Goal: Register for event/course

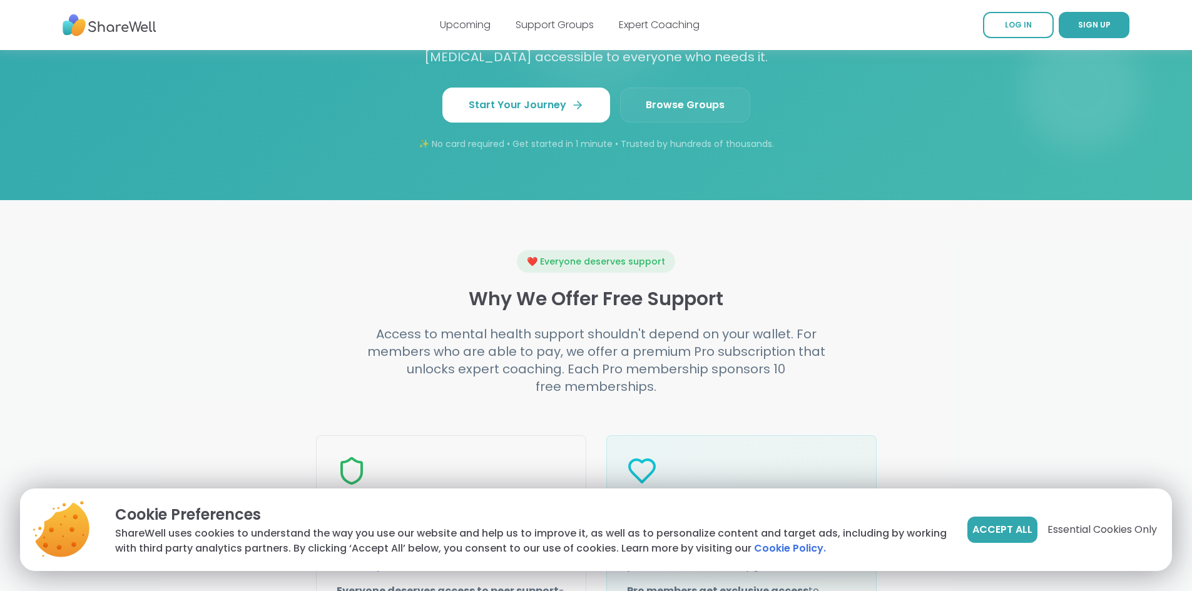
scroll to position [1189, 0]
click at [680, 113] on span "Browse Groups" at bounding box center [685, 105] width 79 height 15
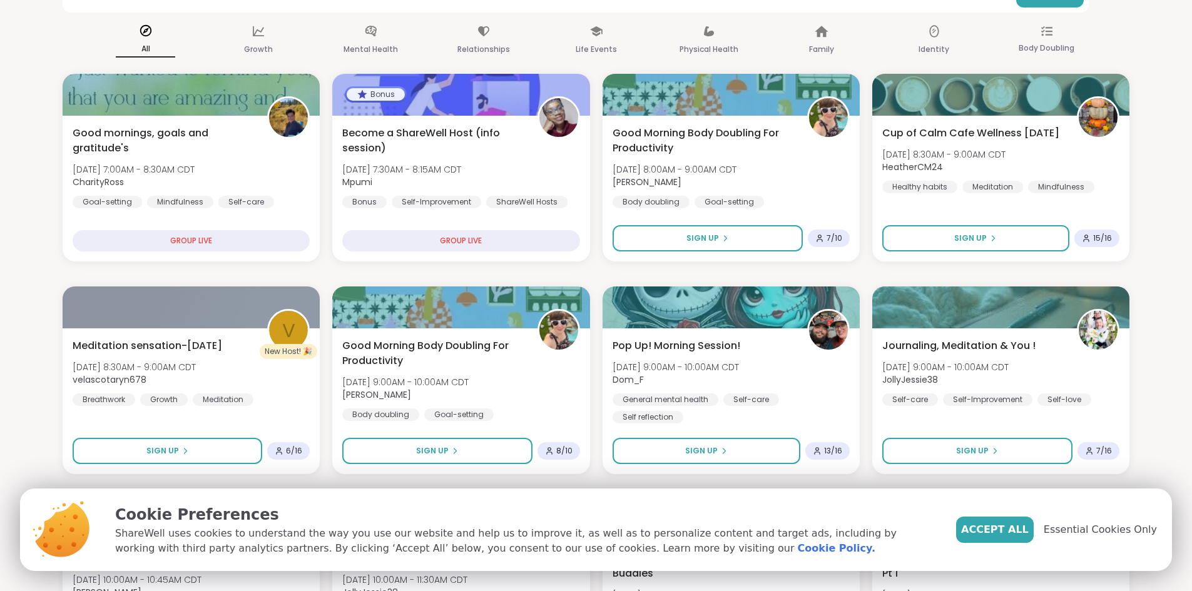
scroll to position [63, 0]
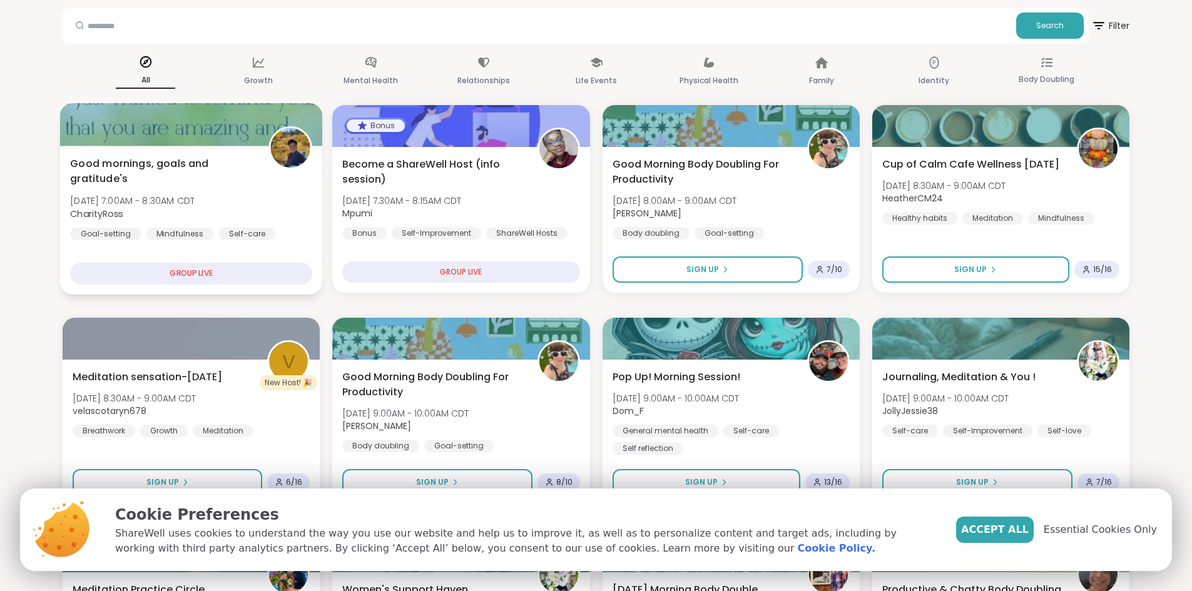
click at [132, 162] on span "Good mornings, goals and gratitude's" at bounding box center [162, 171] width 185 height 31
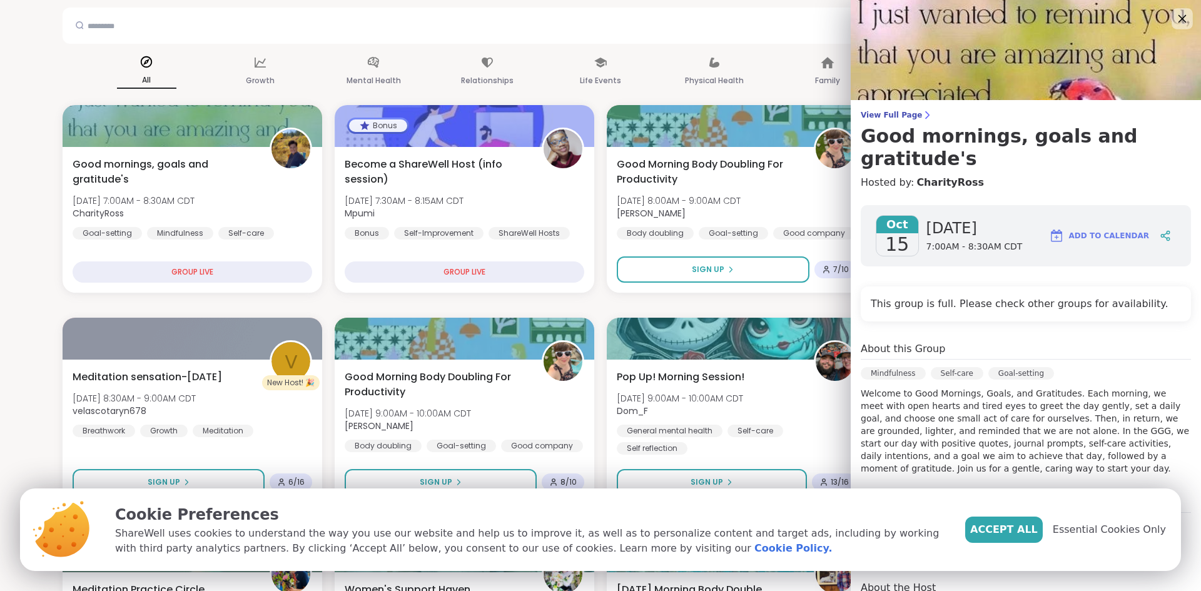
click at [1174, 19] on icon at bounding box center [1182, 19] width 16 height 16
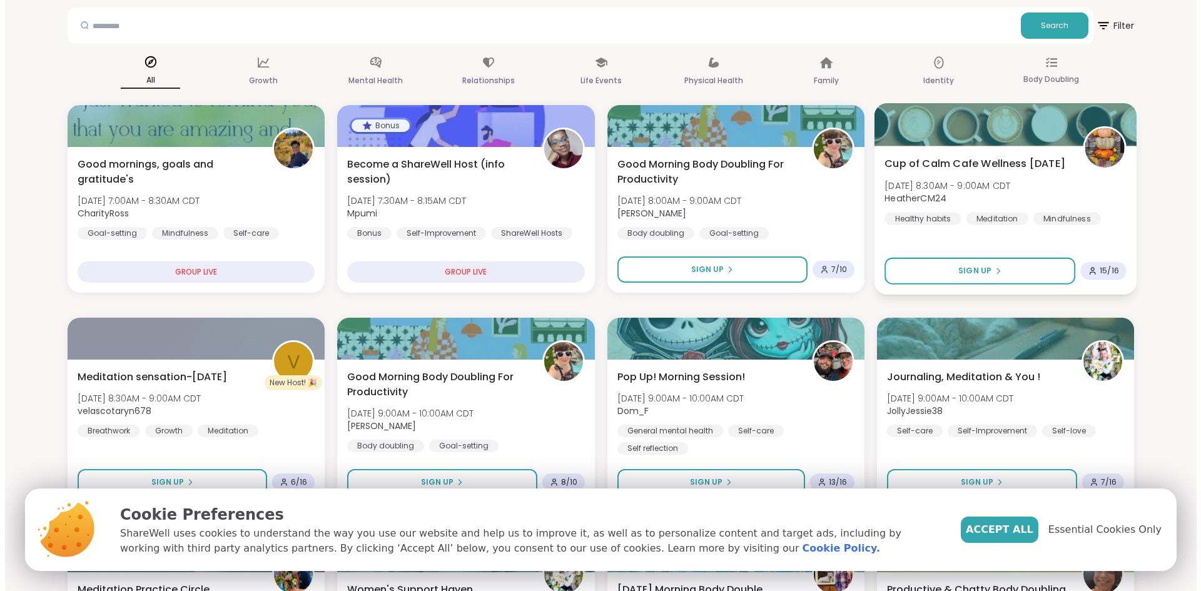
scroll to position [125, 0]
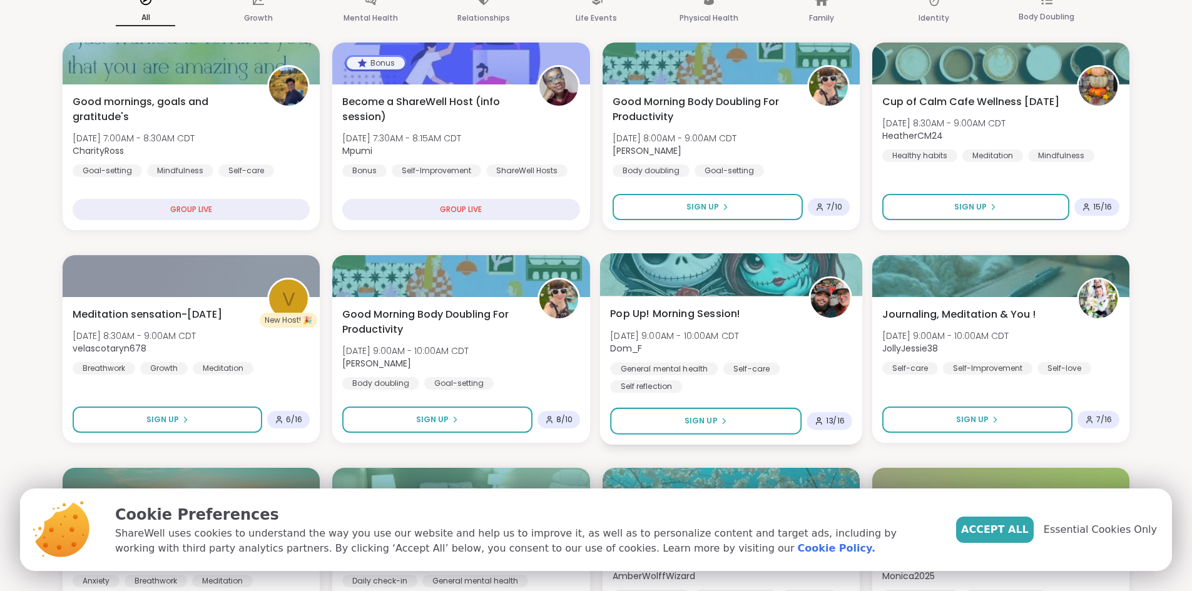
click at [735, 323] on div "Pop Up! Morning Session! [DATE] 9:00AM - 10:00AM CDT Dom_F General mental healt…" at bounding box center [731, 350] width 242 height 87
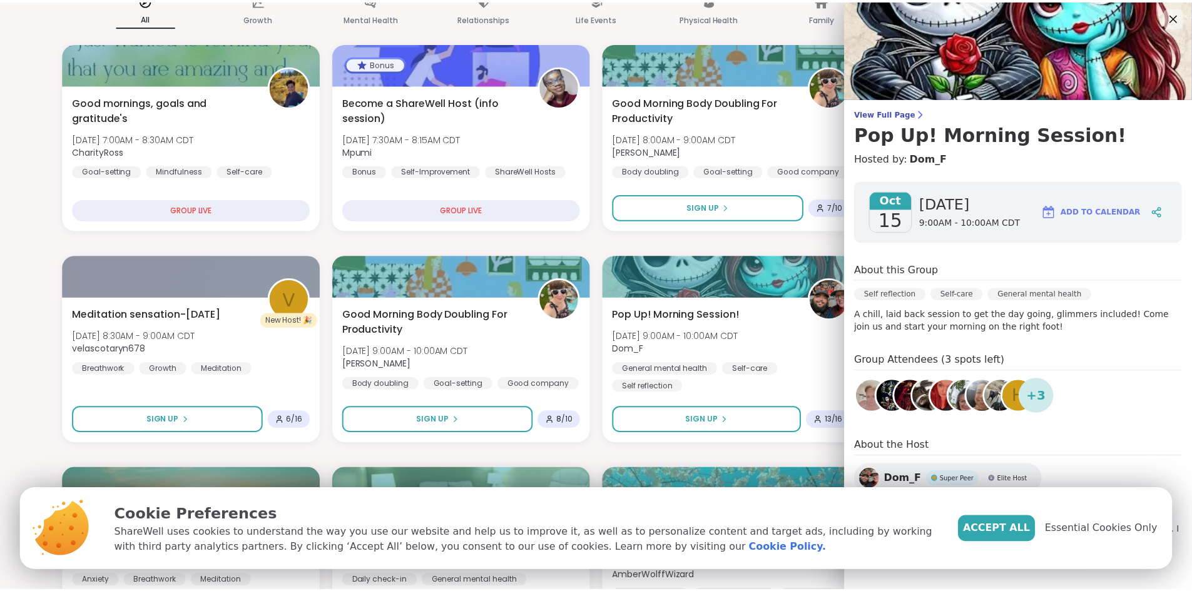
scroll to position [3, 0]
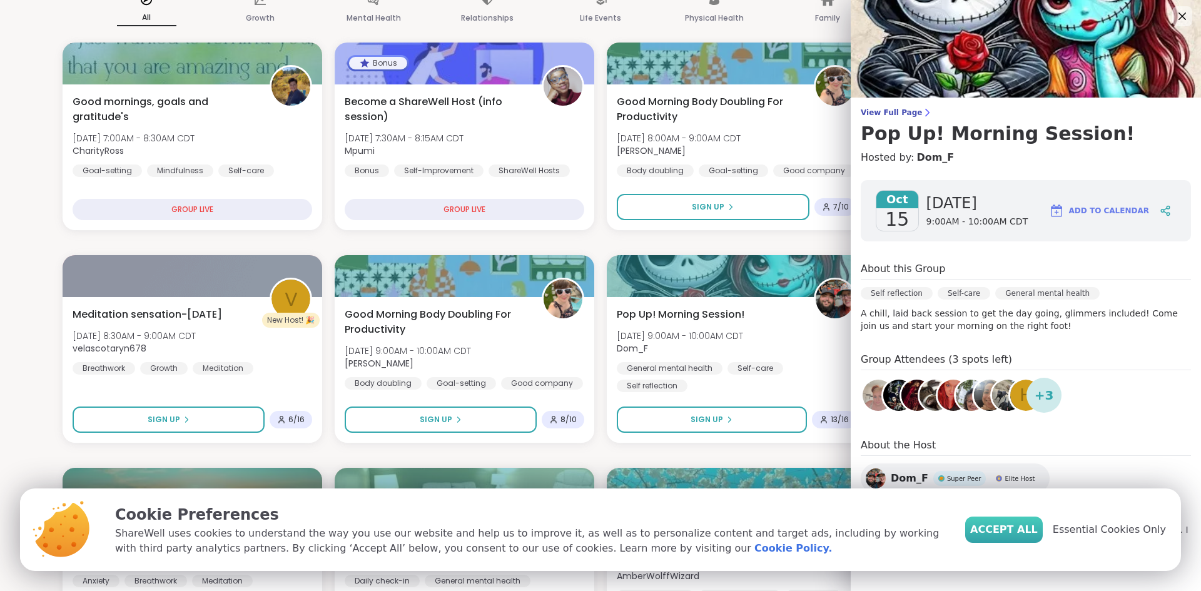
click at [1022, 521] on button "Accept All" at bounding box center [1004, 530] width 78 height 26
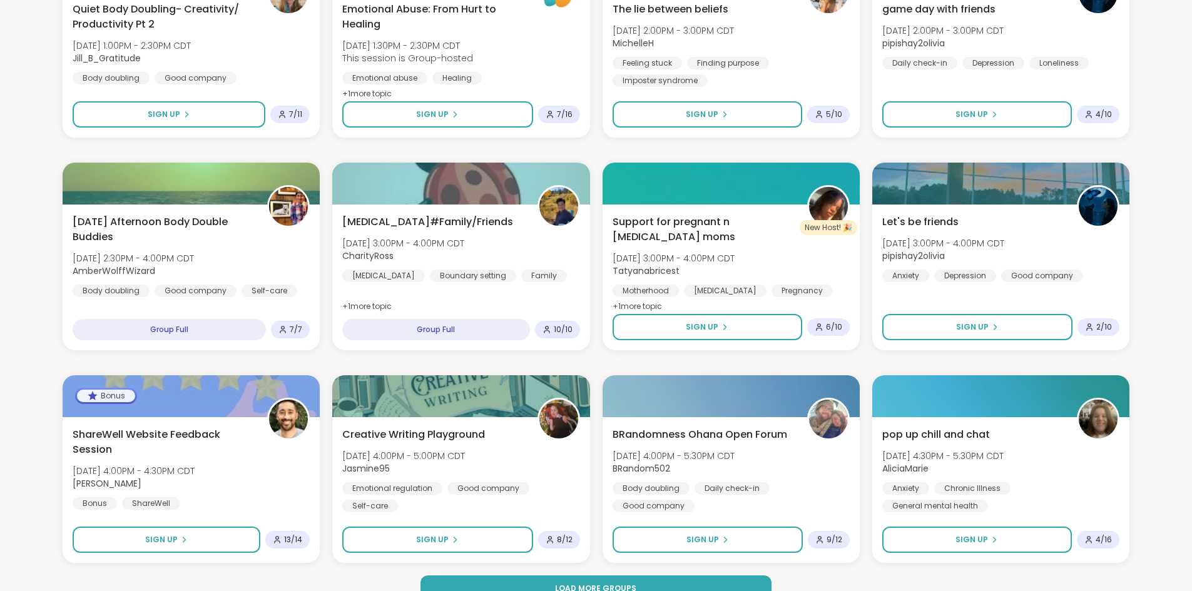
scroll to position [1564, 0]
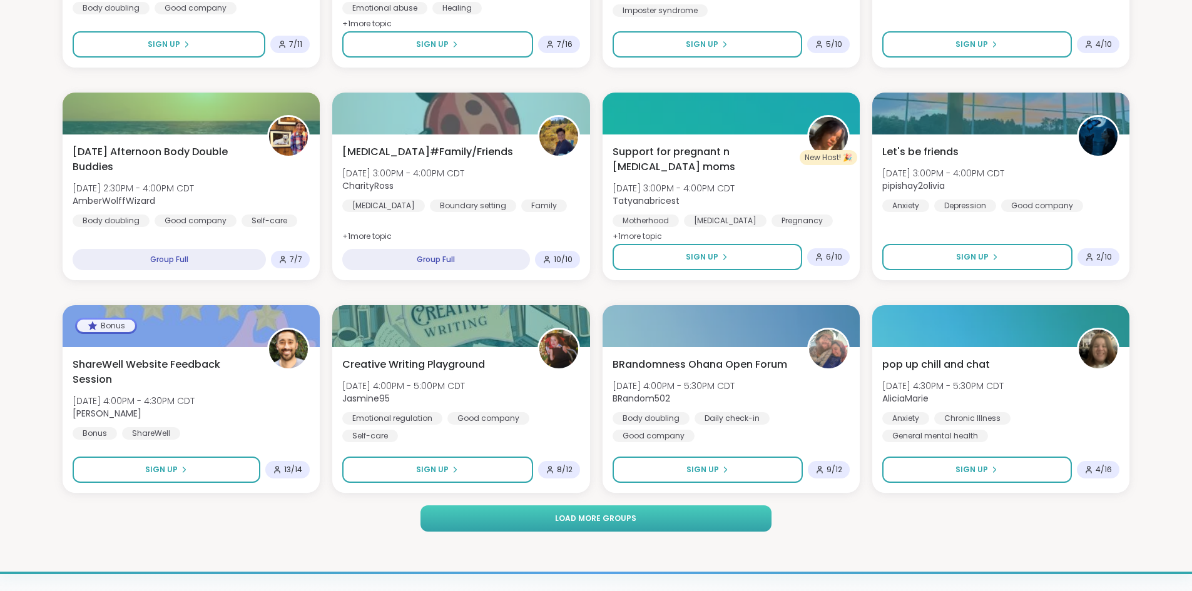
click at [656, 524] on button "Load more groups" at bounding box center [595, 519] width 350 height 26
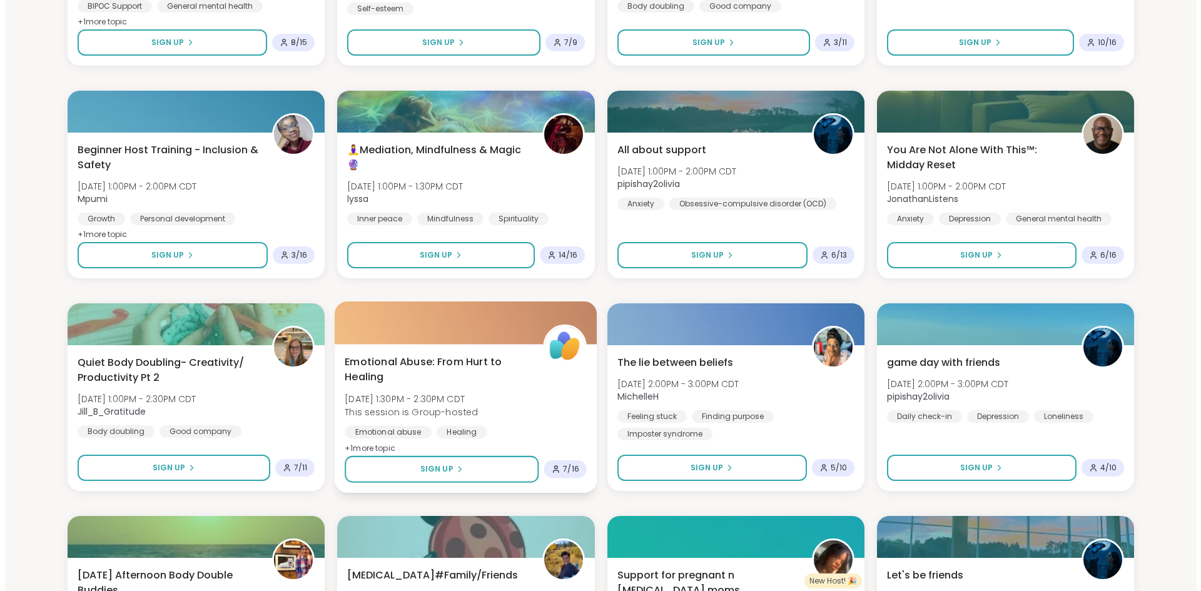
scroll to position [1126, 0]
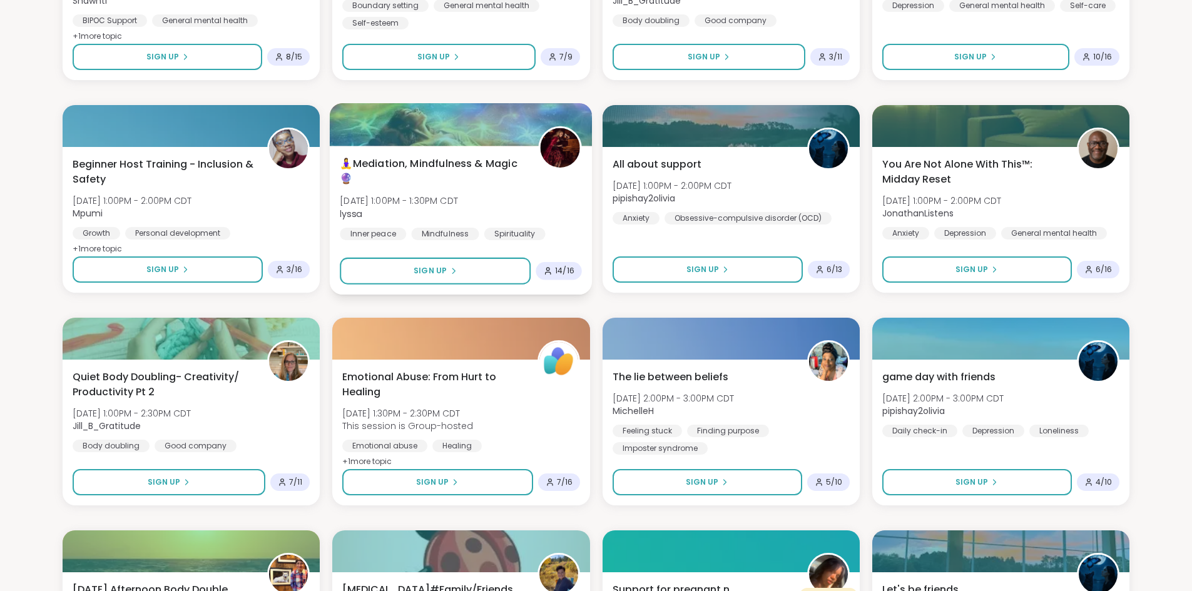
click at [458, 170] on span "🧘‍♀️Mediation, Mindfulness & Magic 🔮" at bounding box center [432, 171] width 185 height 31
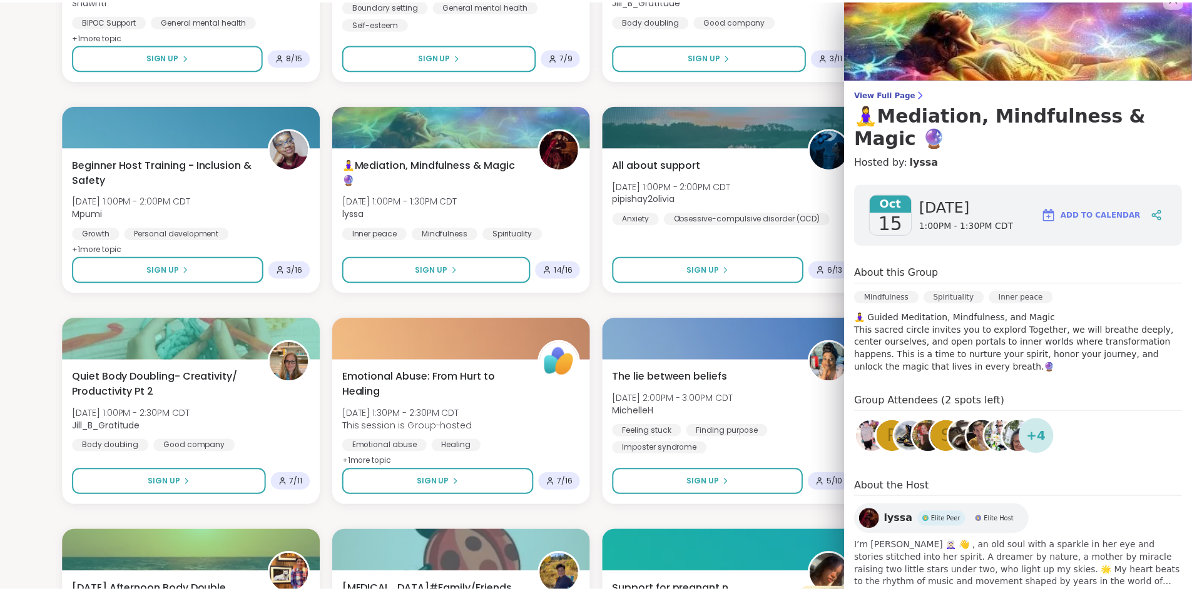
scroll to position [0, 0]
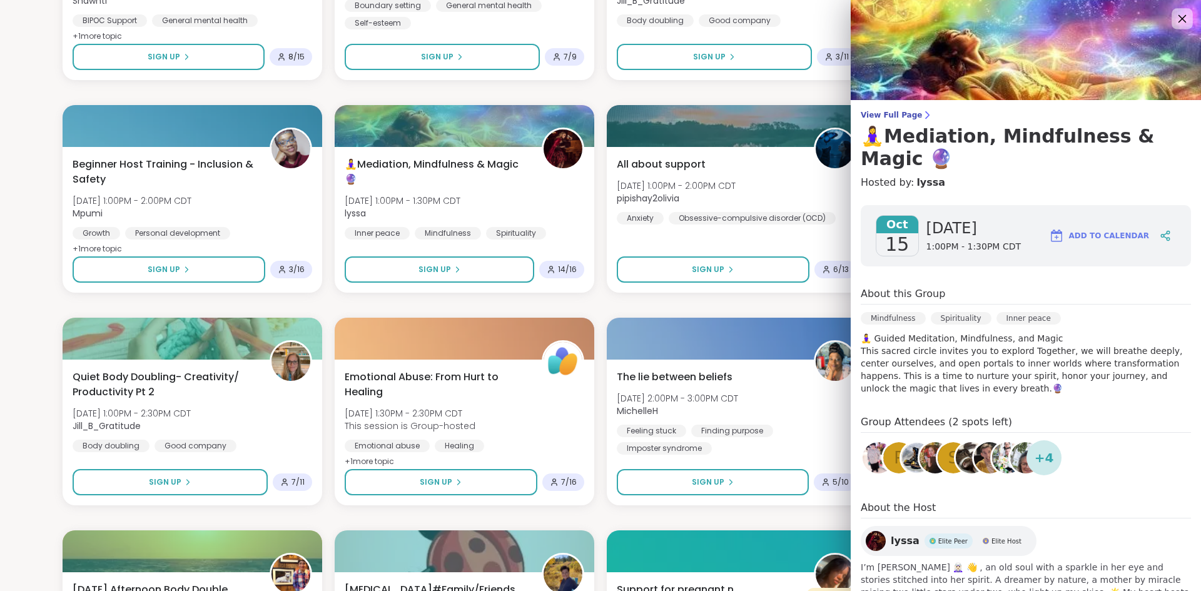
click at [1174, 21] on icon at bounding box center [1182, 19] width 16 height 16
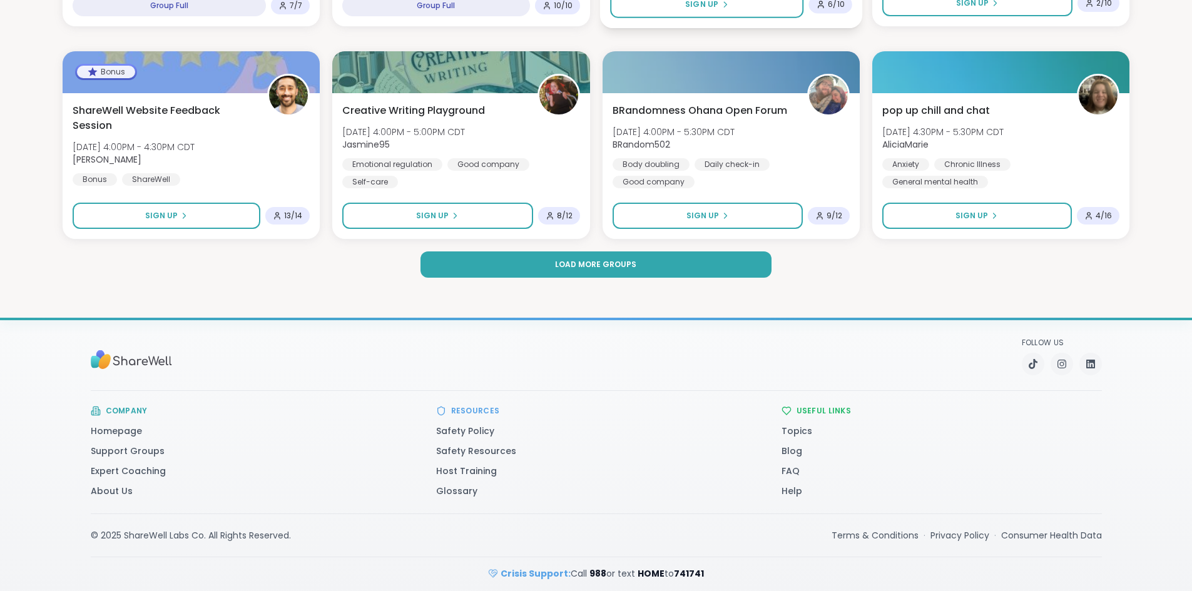
scroll to position [1827, 0]
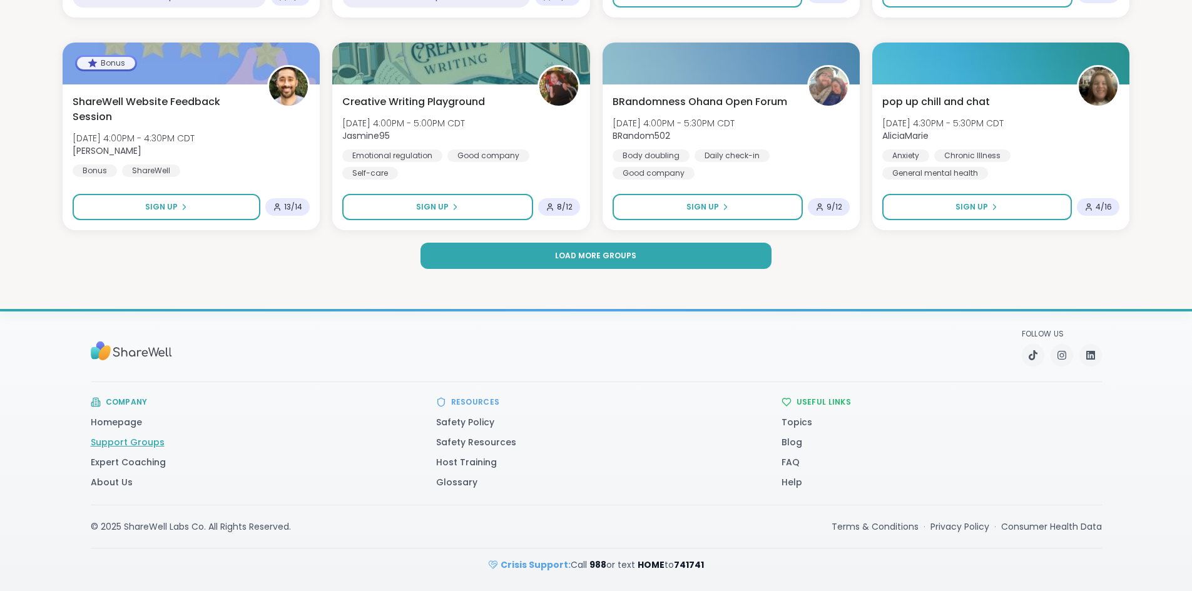
click at [91, 441] on link "Support Groups" at bounding box center [128, 442] width 74 height 13
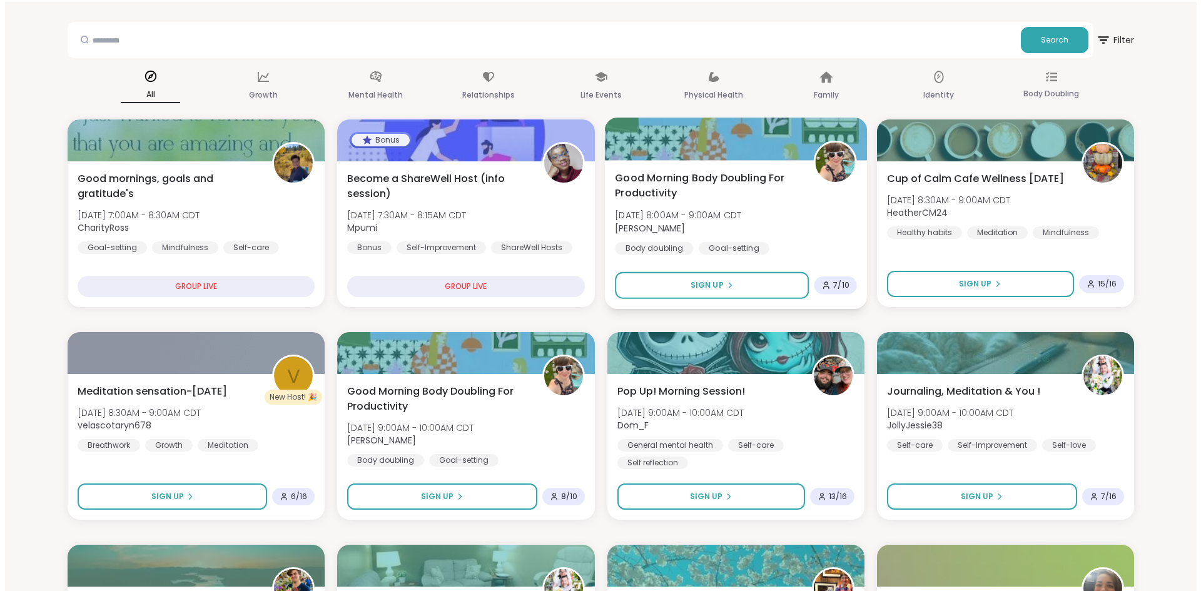
scroll to position [63, 0]
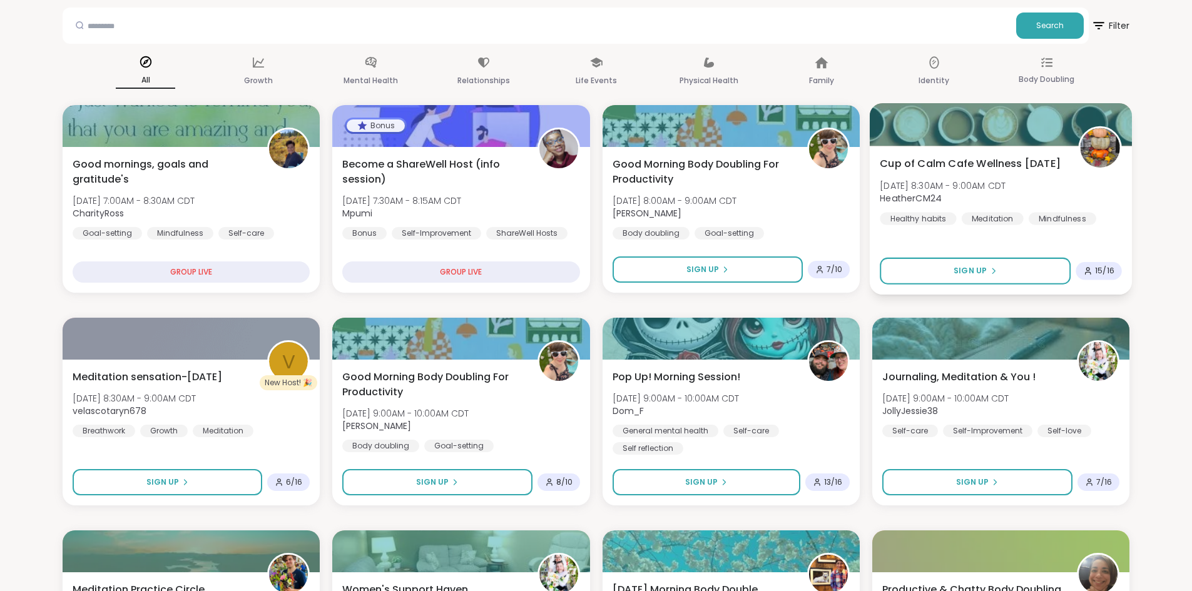
click at [937, 165] on span "Cup of Calm Cafe Wellness [DATE]" at bounding box center [970, 163] width 181 height 15
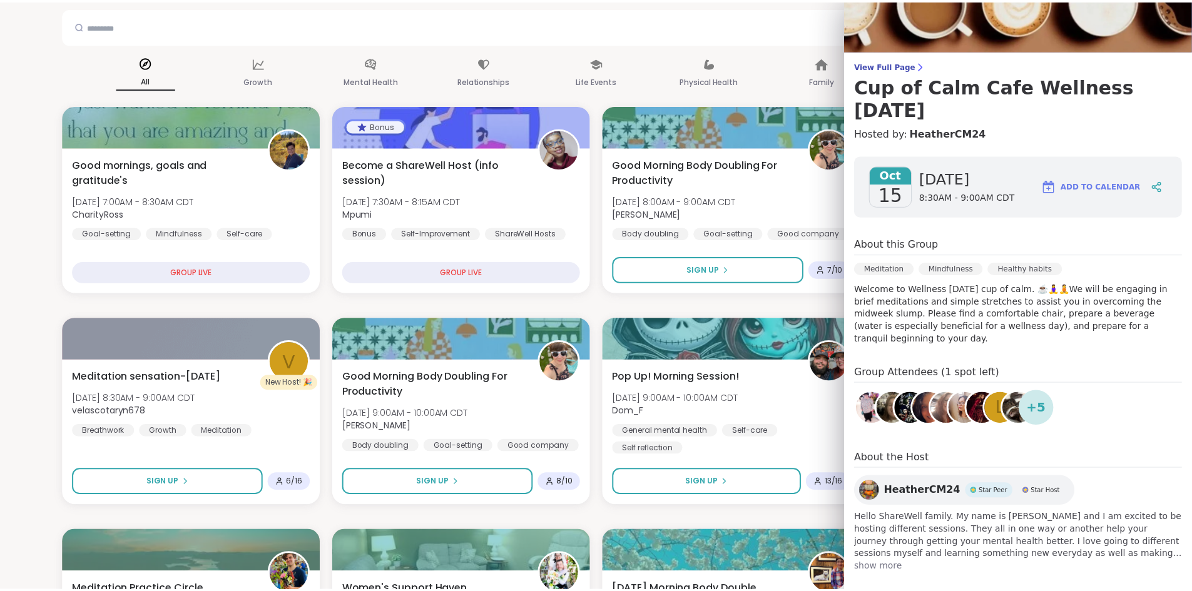
scroll to position [0, 0]
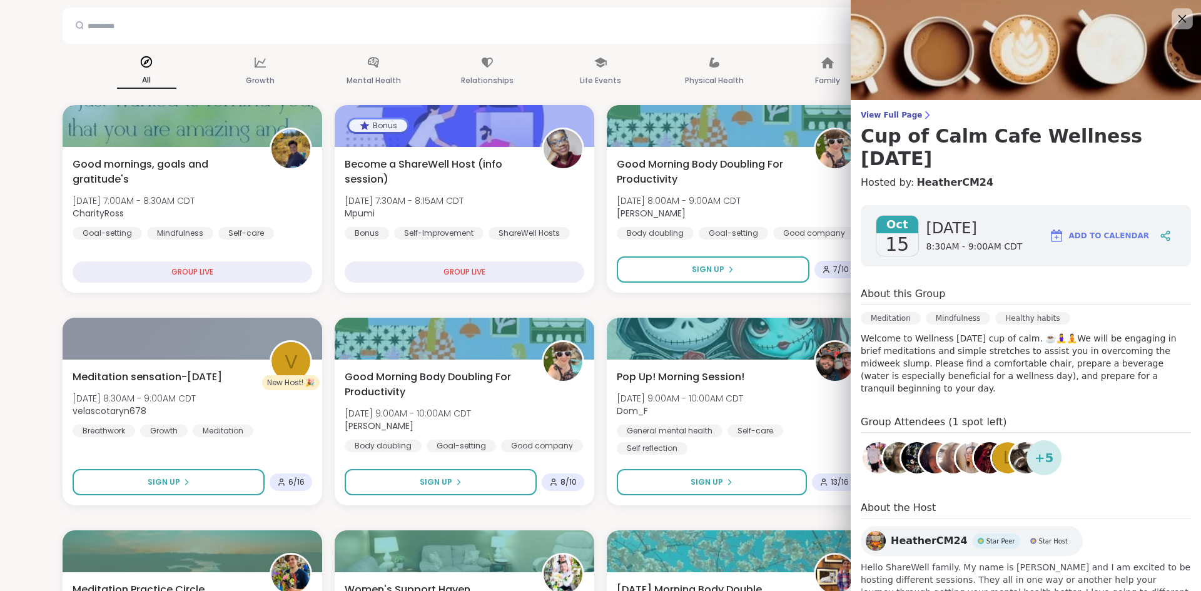
click at [1174, 11] on icon at bounding box center [1182, 19] width 16 height 16
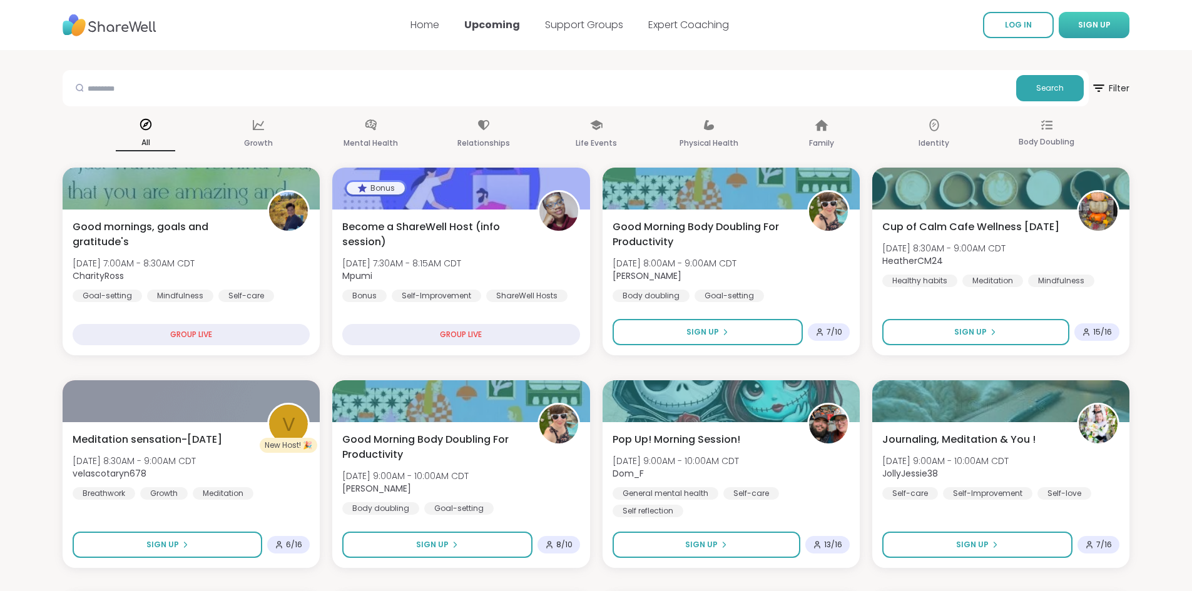
click at [1082, 28] on span "SIGN UP" at bounding box center [1094, 24] width 33 height 11
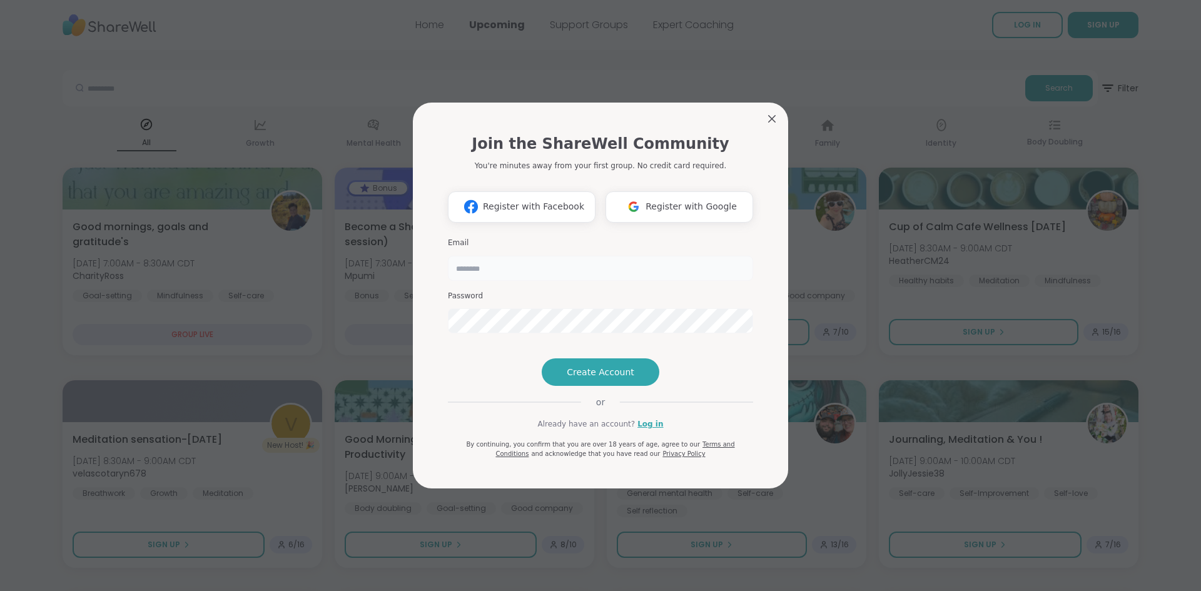
click at [520, 256] on input "email" at bounding box center [600, 268] width 305 height 25
type input "**********"
click at [586, 379] on span "Create Account" at bounding box center [601, 372] width 68 height 13
click at [618, 379] on span "Create Account" at bounding box center [601, 372] width 68 height 13
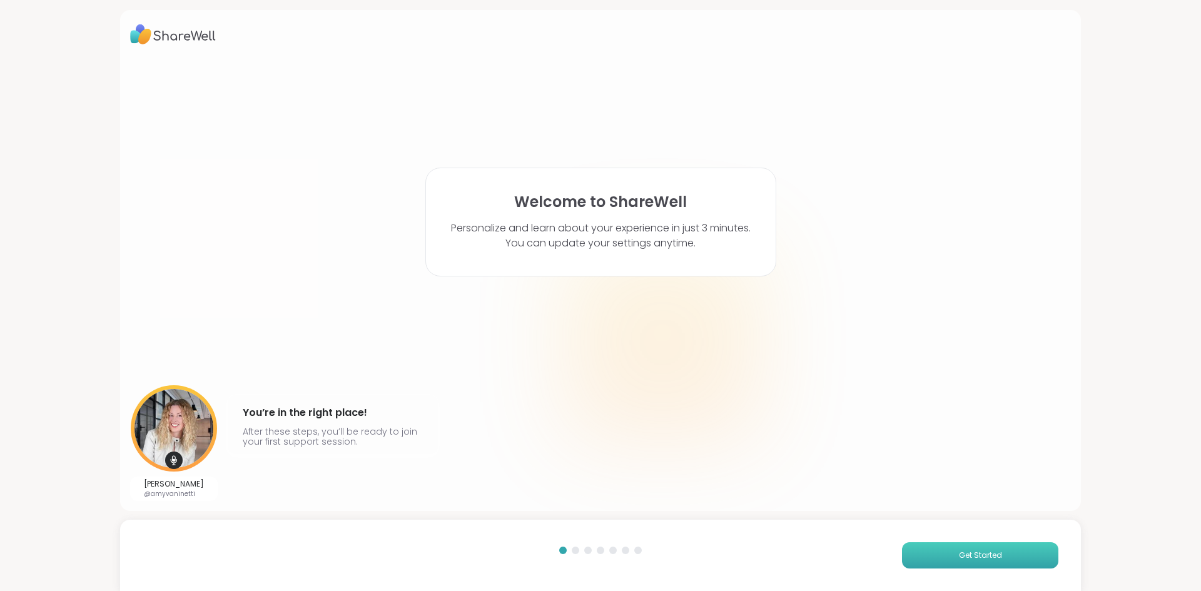
click at [982, 555] on span "Get Started" at bounding box center [980, 555] width 43 height 11
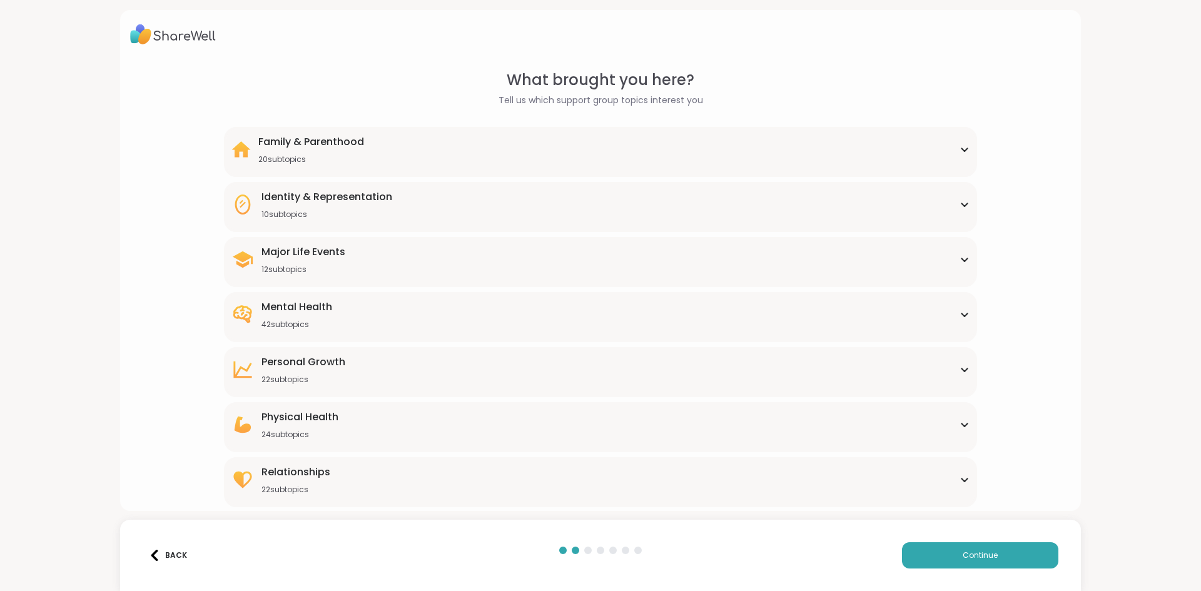
click at [574, 434] on div "Physical Health 24 subtopics" at bounding box center [600, 425] width 738 height 30
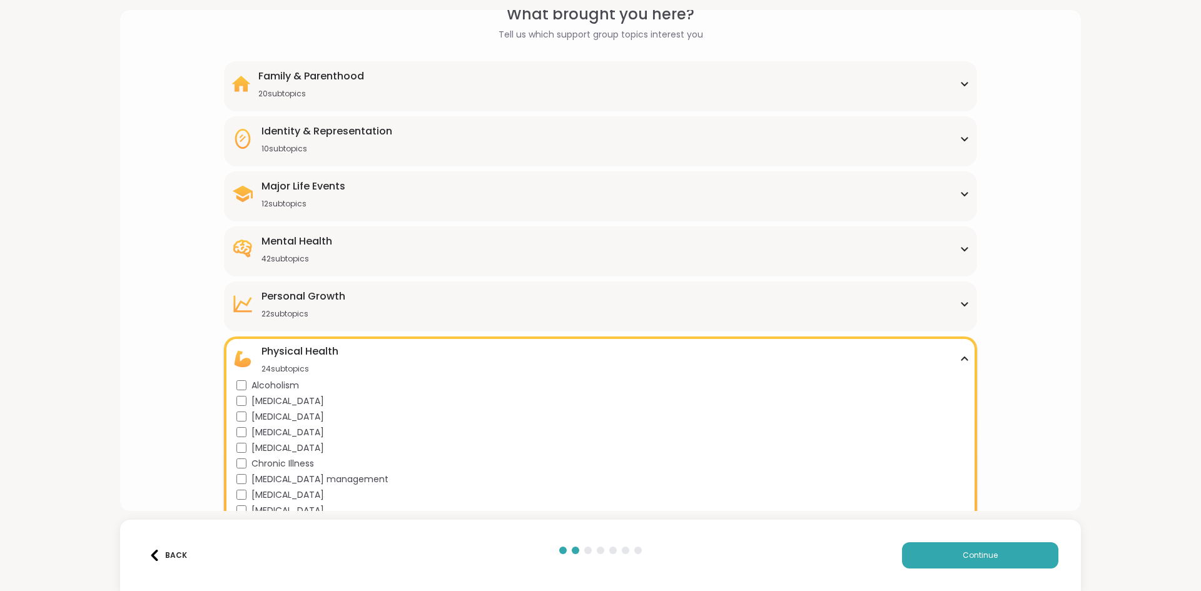
scroll to position [63, 0]
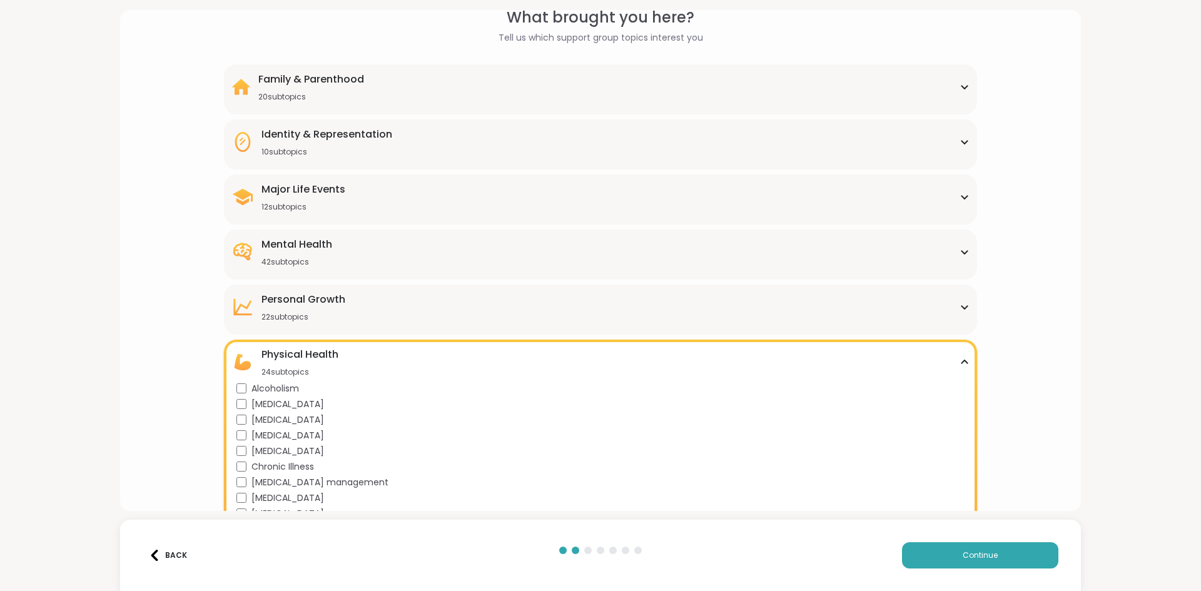
click at [393, 308] on div "Personal Growth 22 subtopics" at bounding box center [600, 307] width 738 height 30
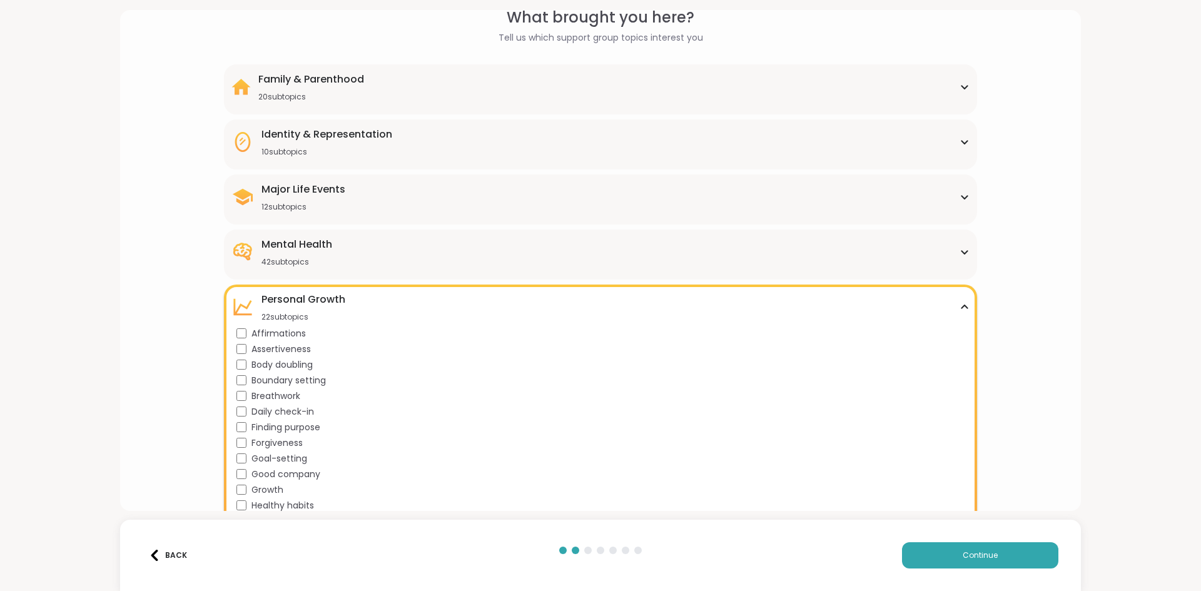
click at [343, 241] on div "Mental Health 42 subtopics" at bounding box center [600, 252] width 738 height 30
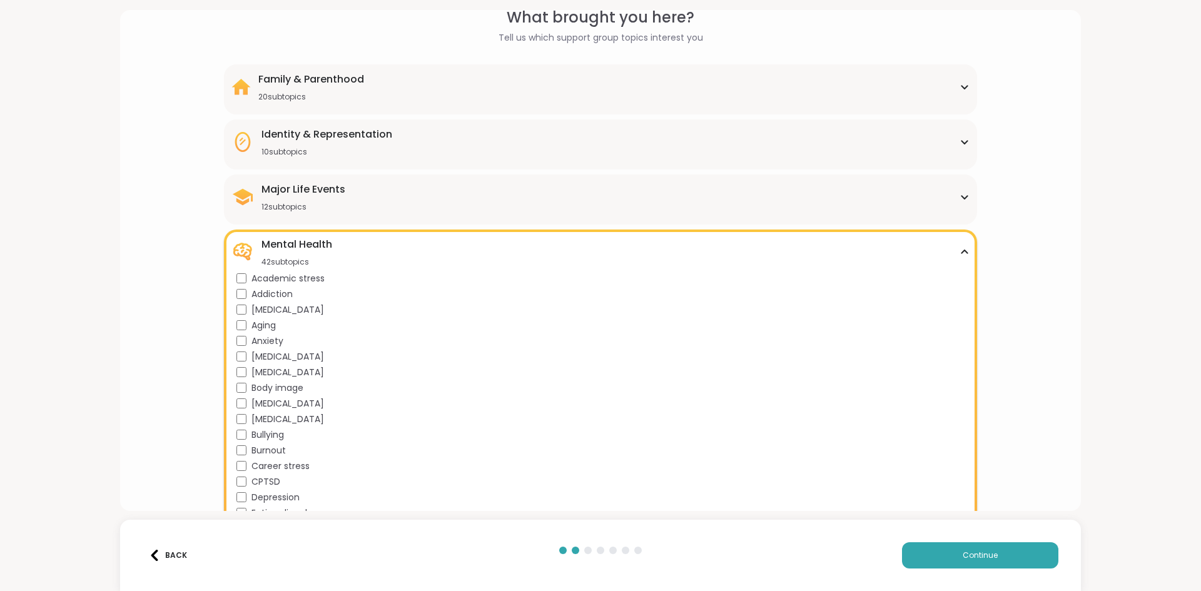
click at [341, 200] on div "Major Life Events 12 subtopics" at bounding box center [304, 197] width 84 height 30
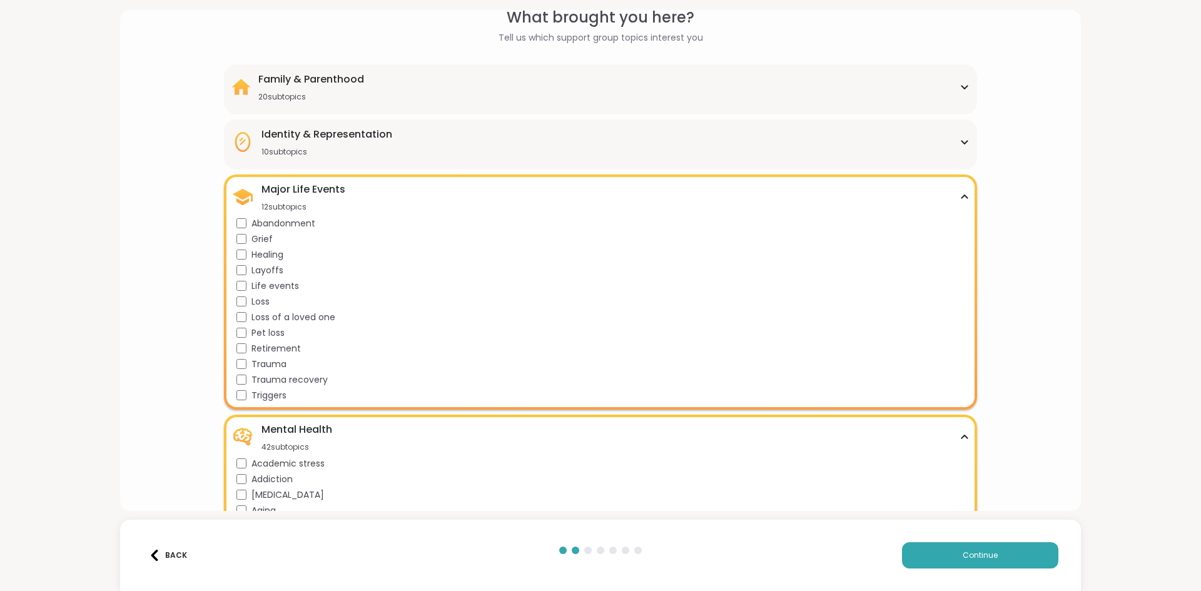
click at [278, 146] on div "Identity & Representation 10 subtopics" at bounding box center [327, 142] width 131 height 30
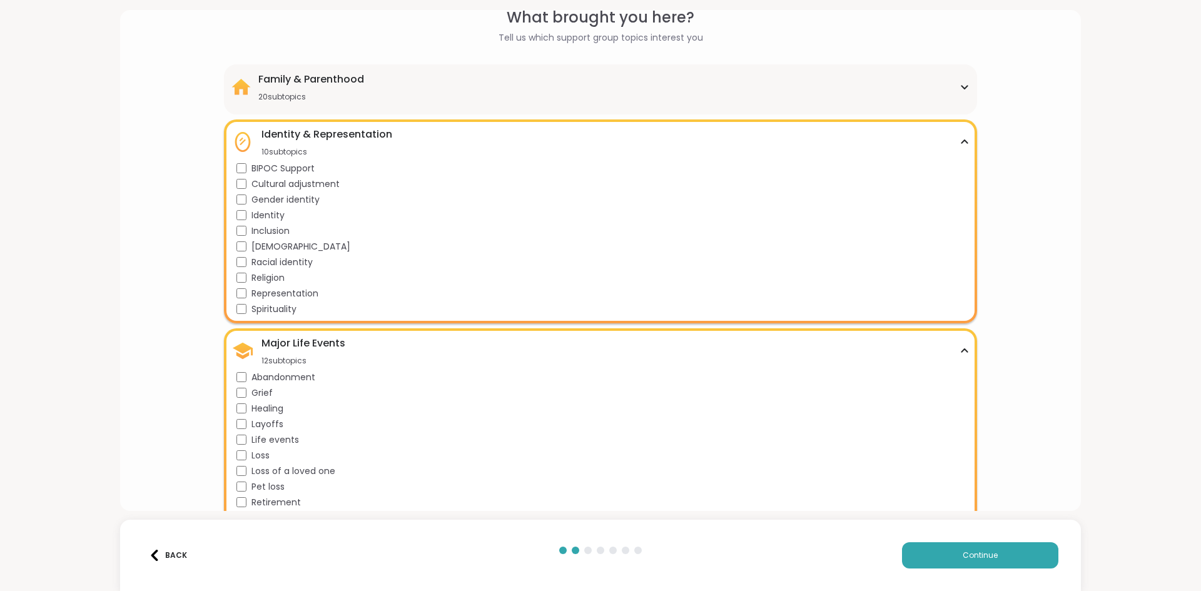
click at [295, 91] on div "Family & Parenthood 20 subtopics" at bounding box center [311, 87] width 106 height 30
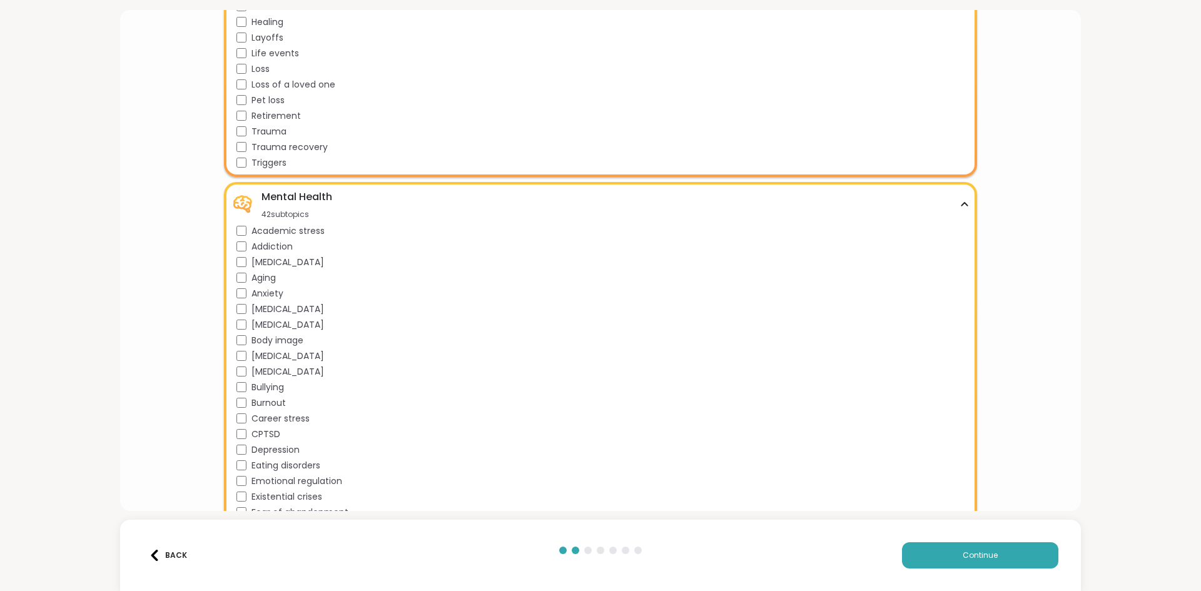
scroll to position [1986, 0]
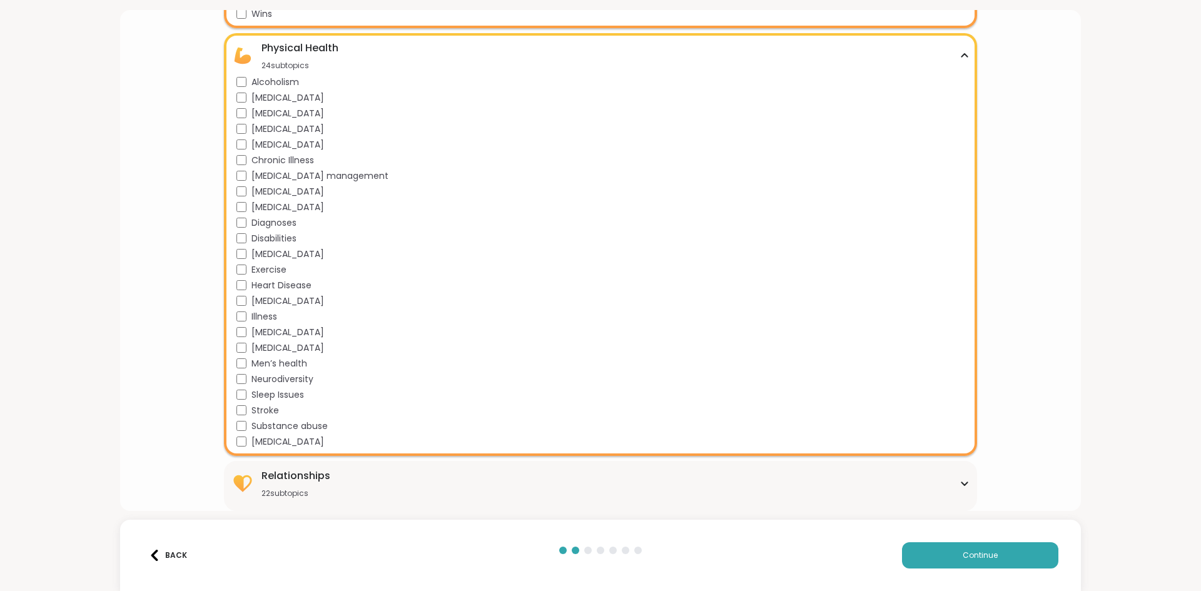
click at [325, 502] on div "Relationships 22 subtopics Being single Cheating Closure Codependency Dating Di…" at bounding box center [600, 486] width 753 height 50
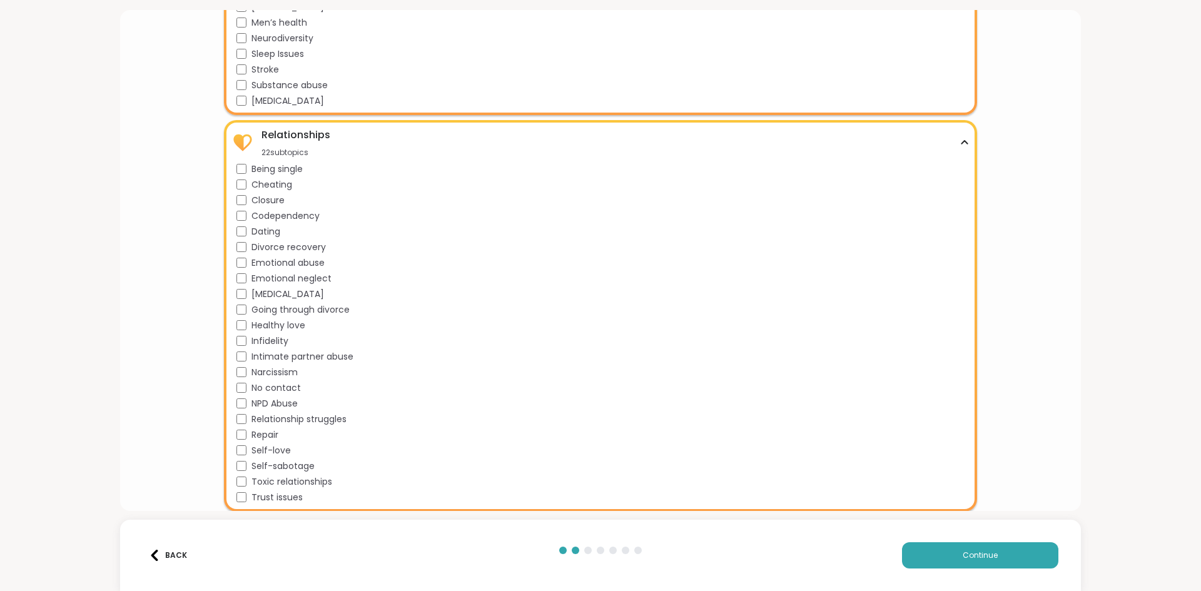
scroll to position [2327, 0]
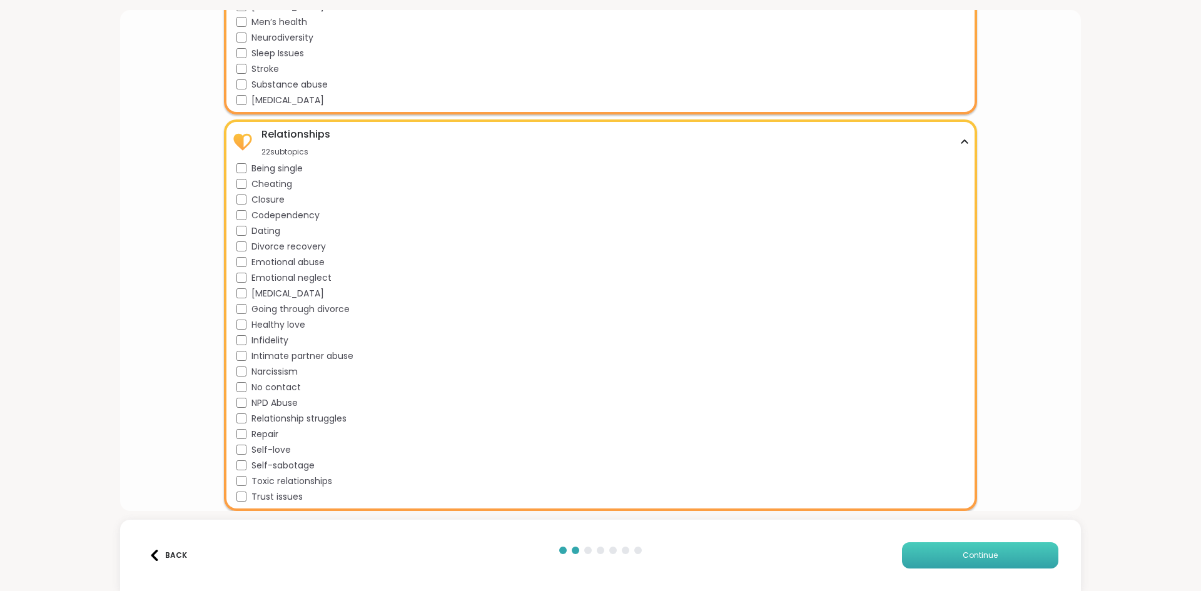
click at [948, 553] on button "Continue" at bounding box center [980, 555] width 156 height 26
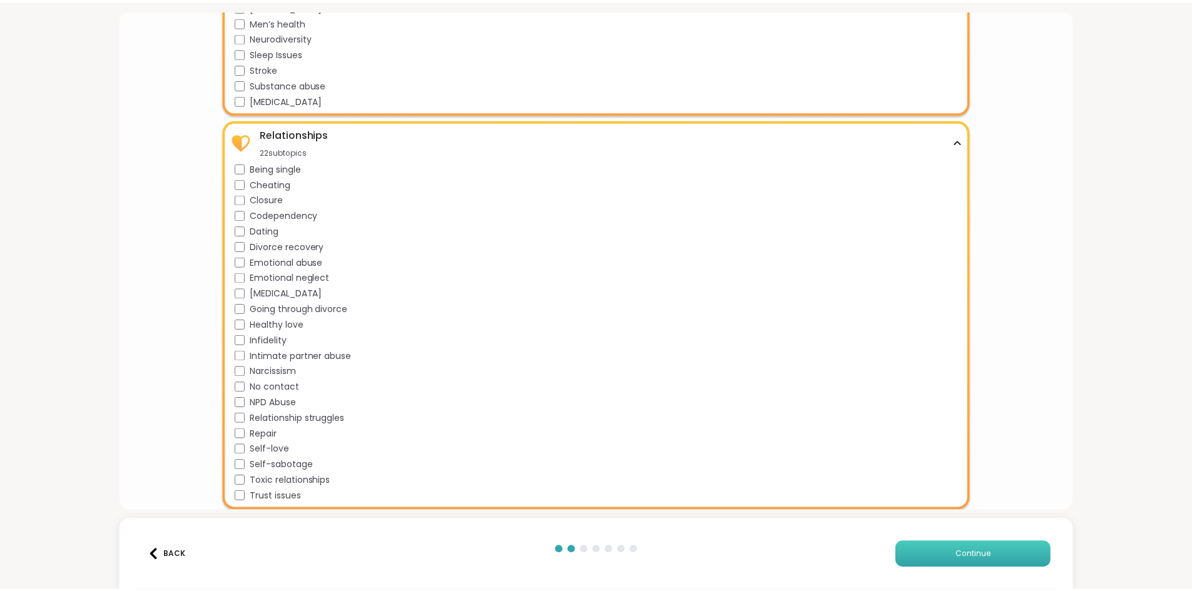
scroll to position [0, 0]
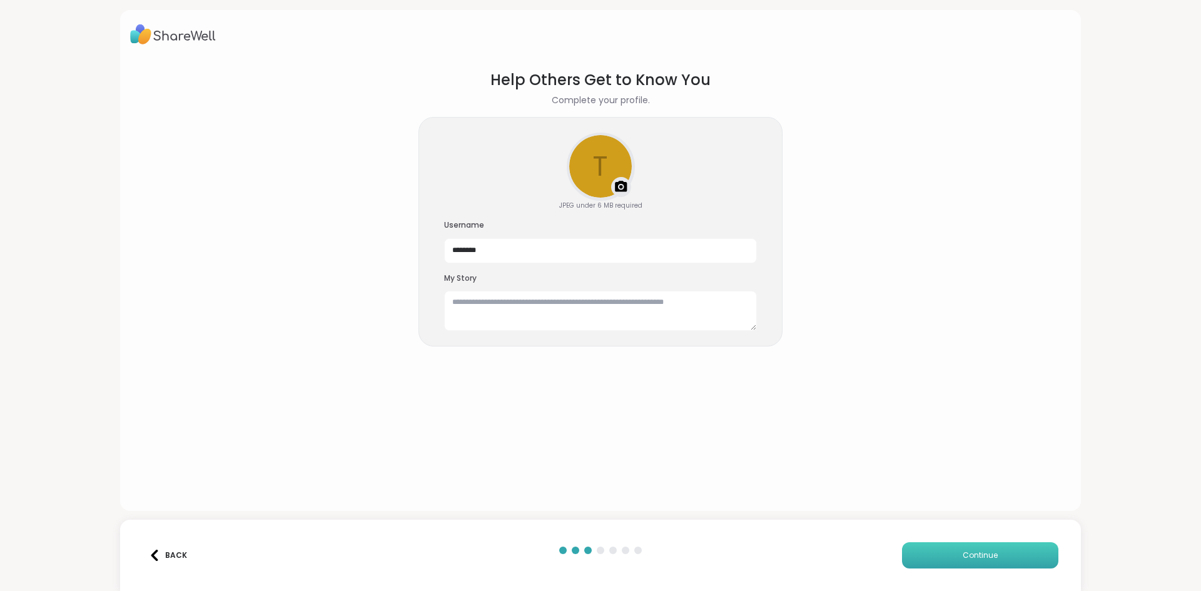
click at [964, 562] on button "Continue" at bounding box center [980, 555] width 156 height 26
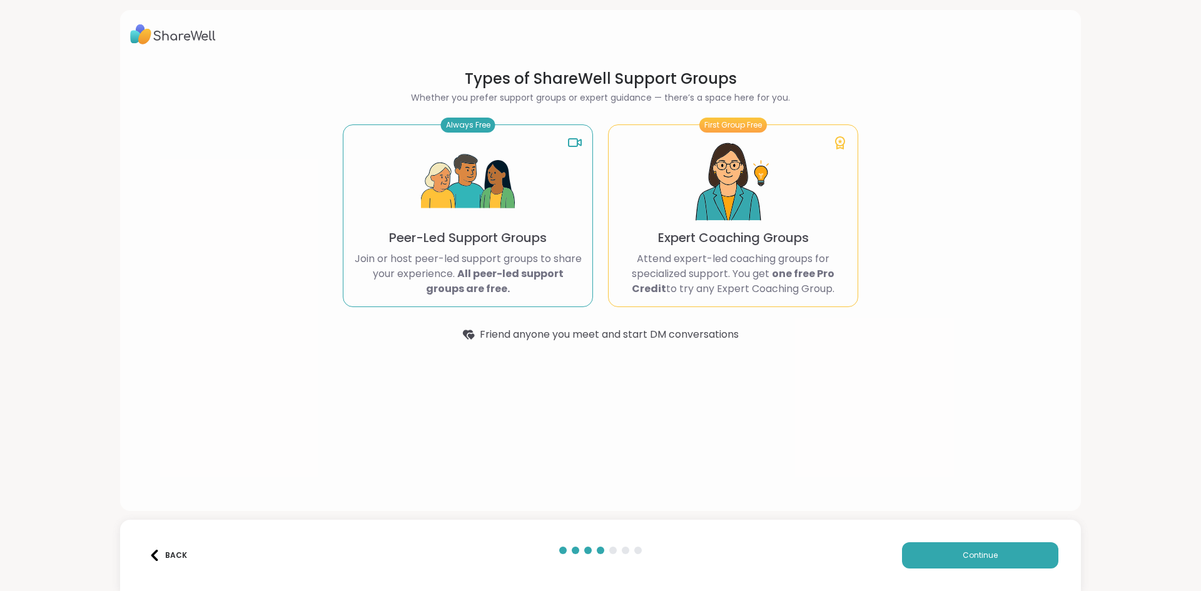
click at [477, 253] on p "Join or host peer-led support groups to share your experience. All peer-led sup…" at bounding box center [467, 274] width 229 height 45
click at [963, 556] on span "Continue" at bounding box center [980, 555] width 35 height 11
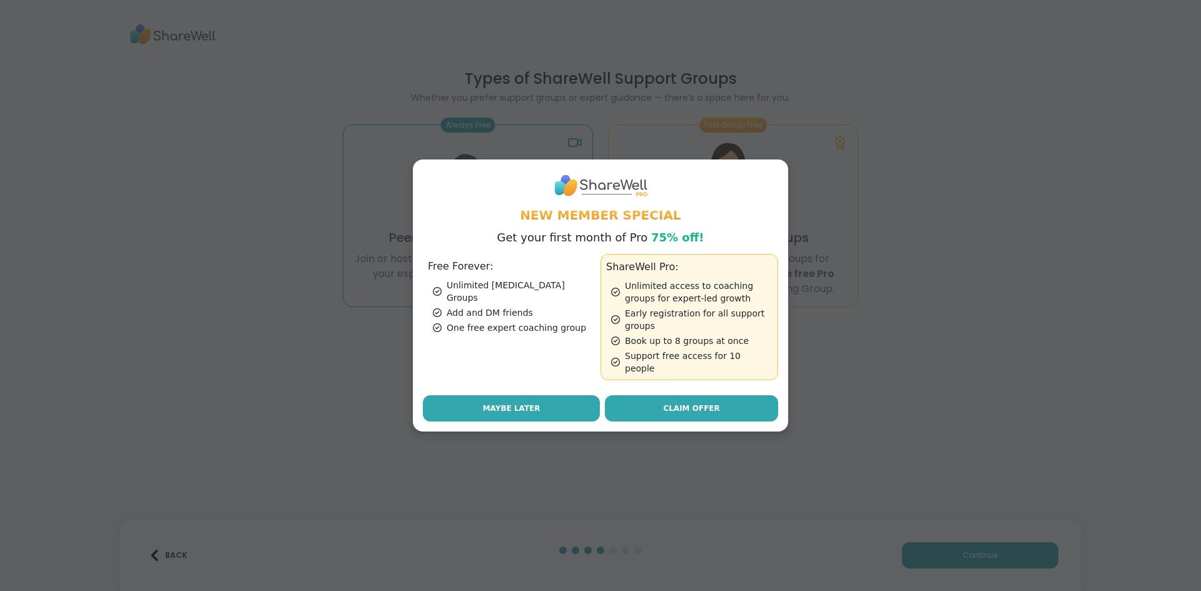
click at [548, 405] on button "Maybe Later" at bounding box center [511, 408] width 177 height 26
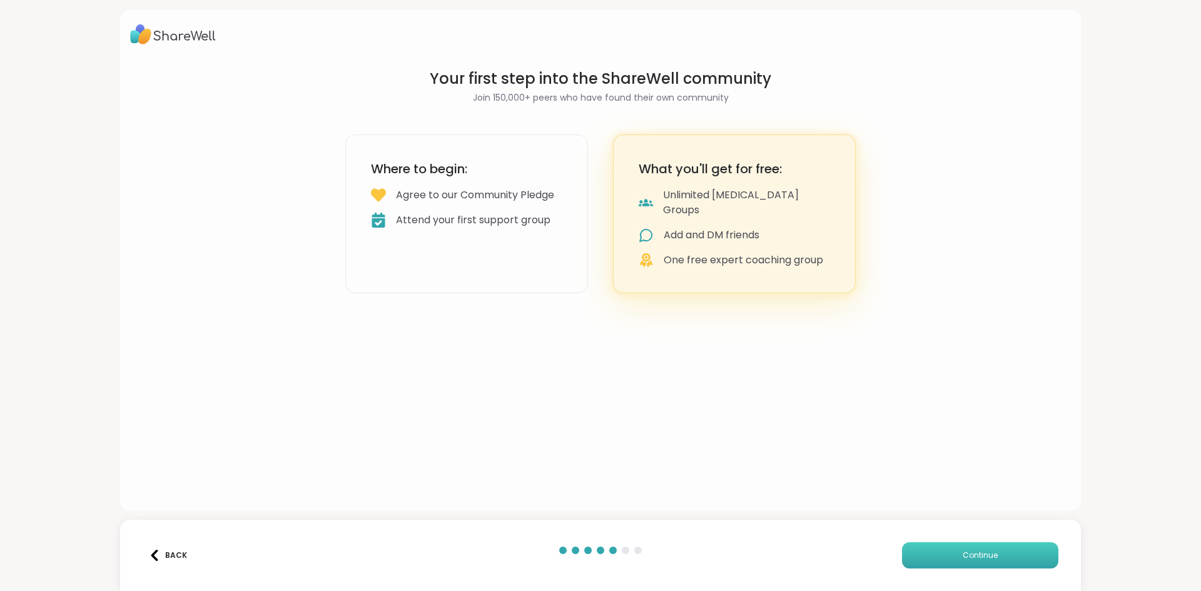
click at [960, 547] on button "Continue" at bounding box center [980, 555] width 156 height 26
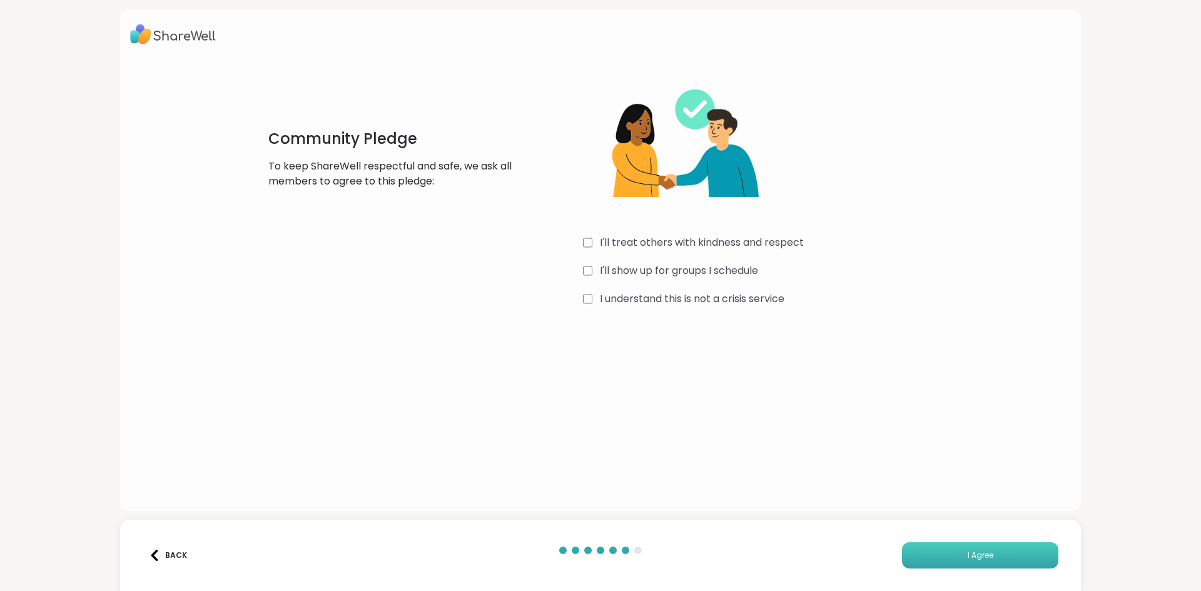
click at [967, 549] on button "I Agree" at bounding box center [980, 555] width 156 height 26
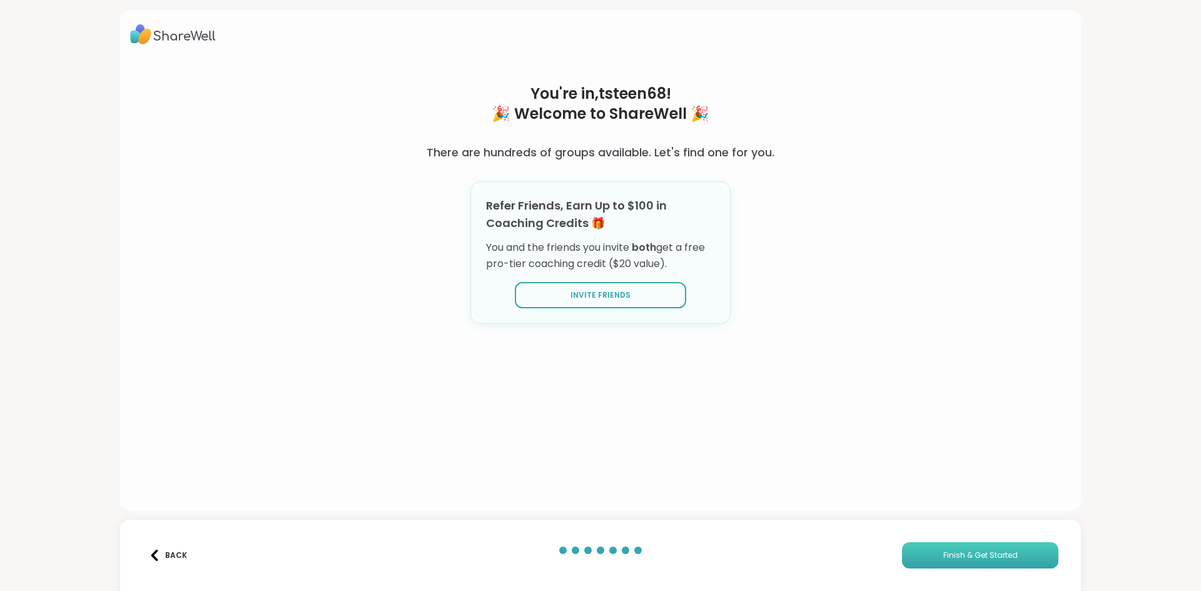
click at [965, 559] on span "Finish & Get Started" at bounding box center [980, 555] width 74 height 11
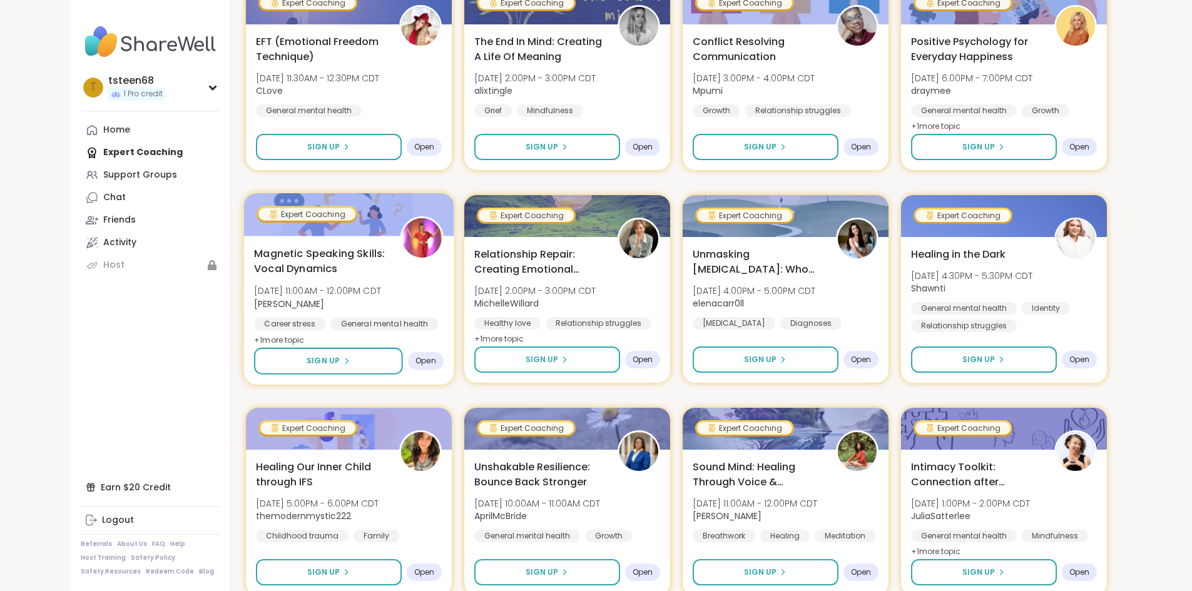
scroll to position [1564, 0]
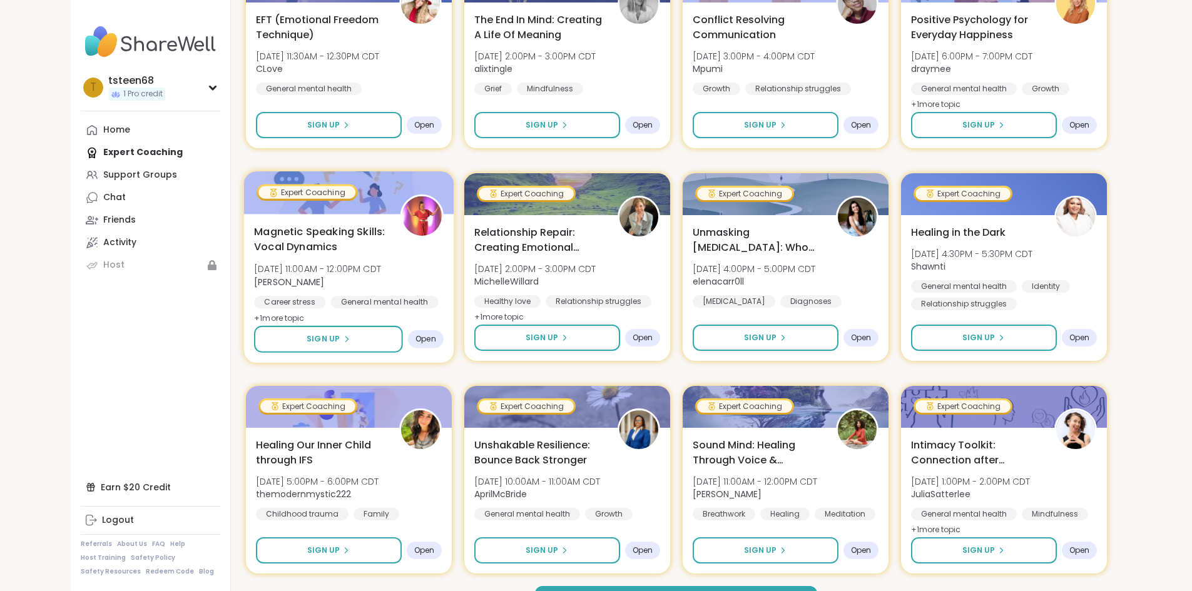
click at [254, 257] on div "Magnetic Speaking Skills: Vocal Dynamics Thu, Oct 23 | 11:00AM - 12:00PM CDT Li…" at bounding box center [349, 275] width 190 height 102
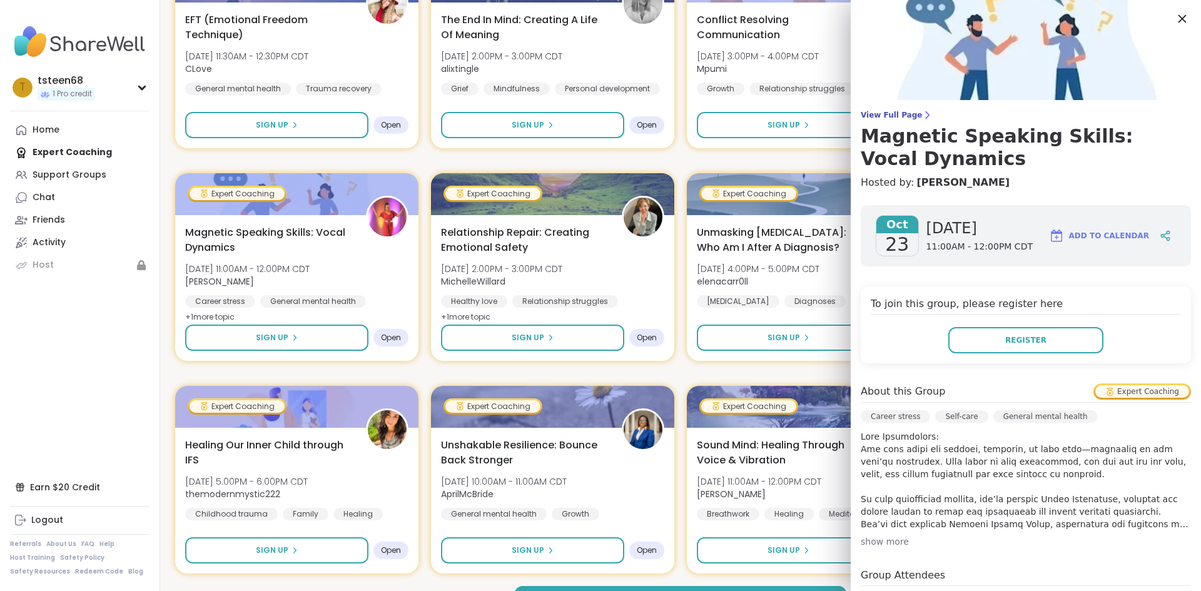
click at [1174, 20] on icon at bounding box center [1182, 19] width 16 height 16
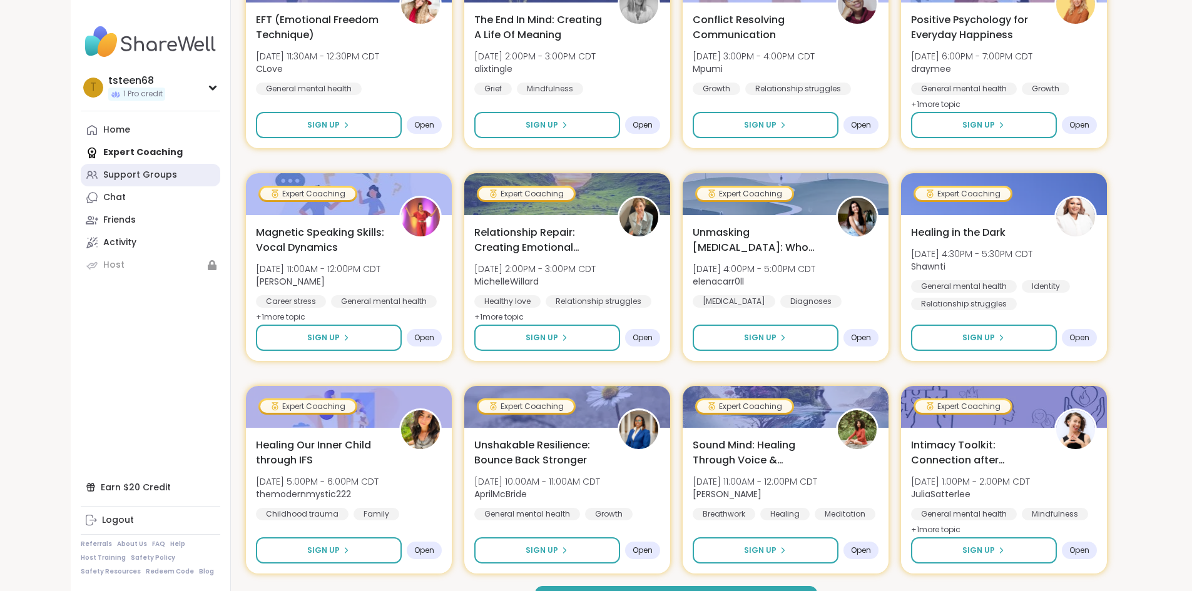
click at [103, 176] on div "Support Groups" at bounding box center [140, 175] width 74 height 13
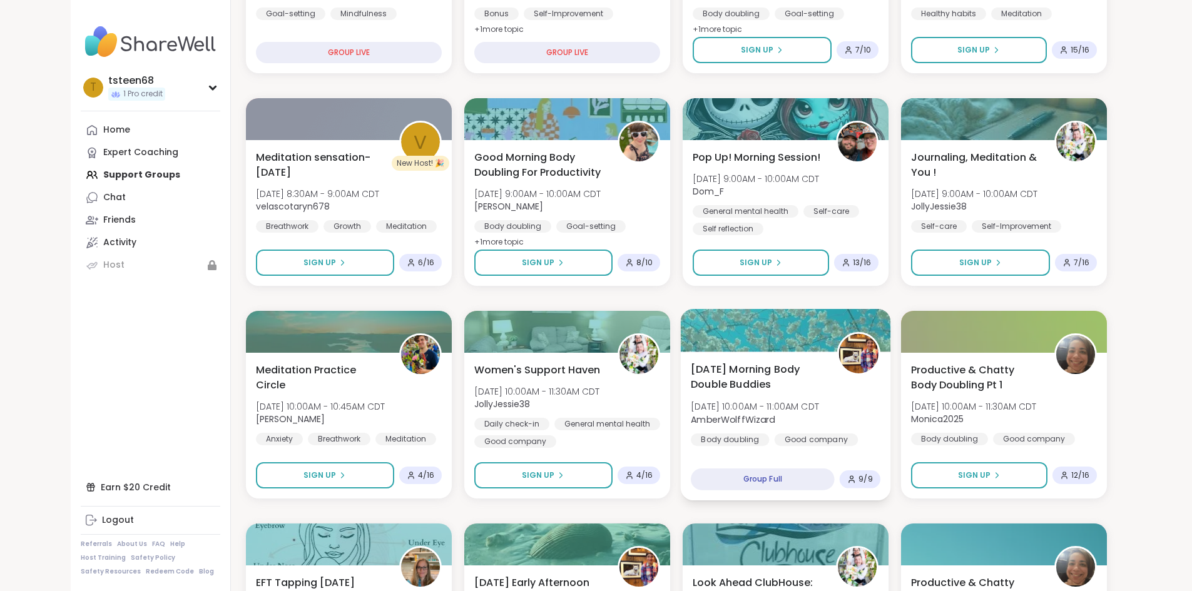
scroll to position [375, 0]
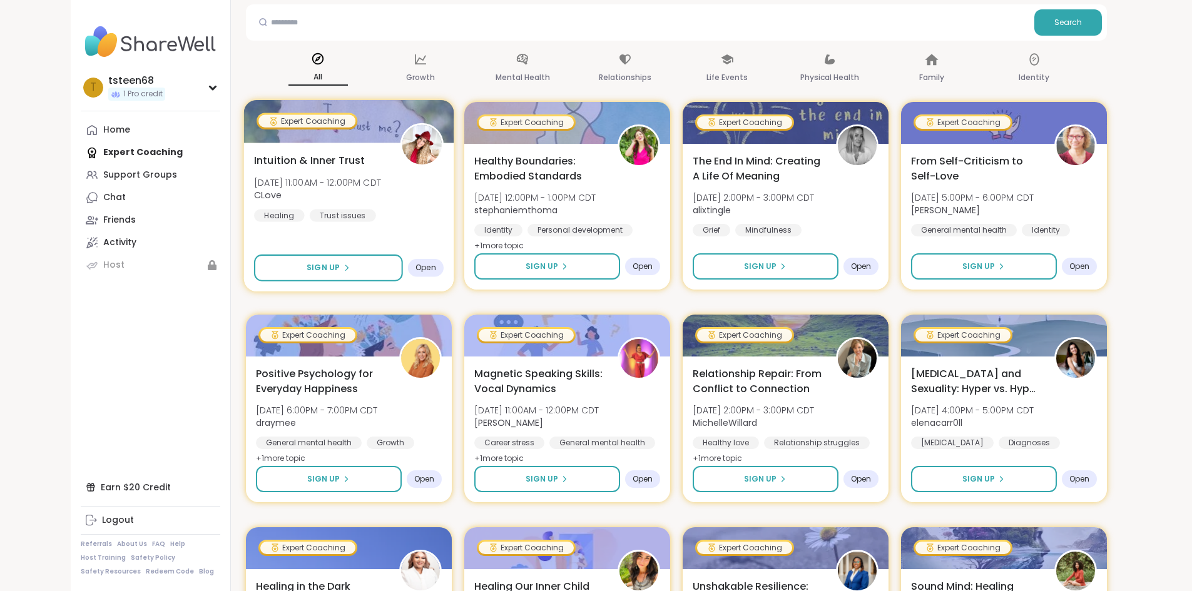
scroll to position [125, 0]
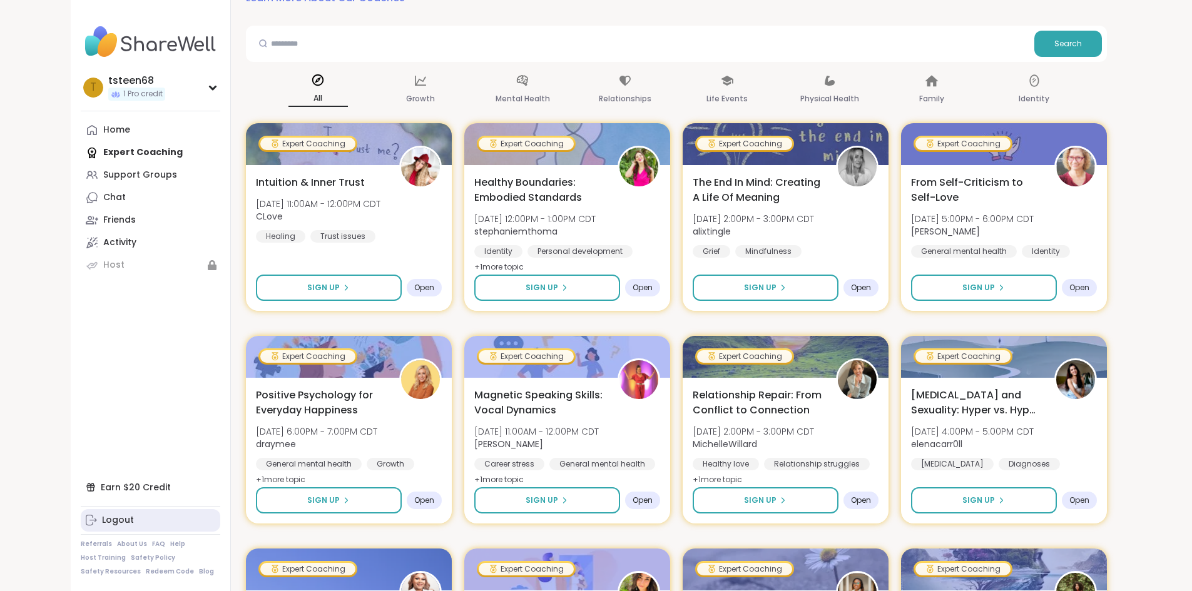
click at [81, 527] on link "Logout" at bounding box center [151, 520] width 140 height 23
